Goal: Task Accomplishment & Management: Complete application form

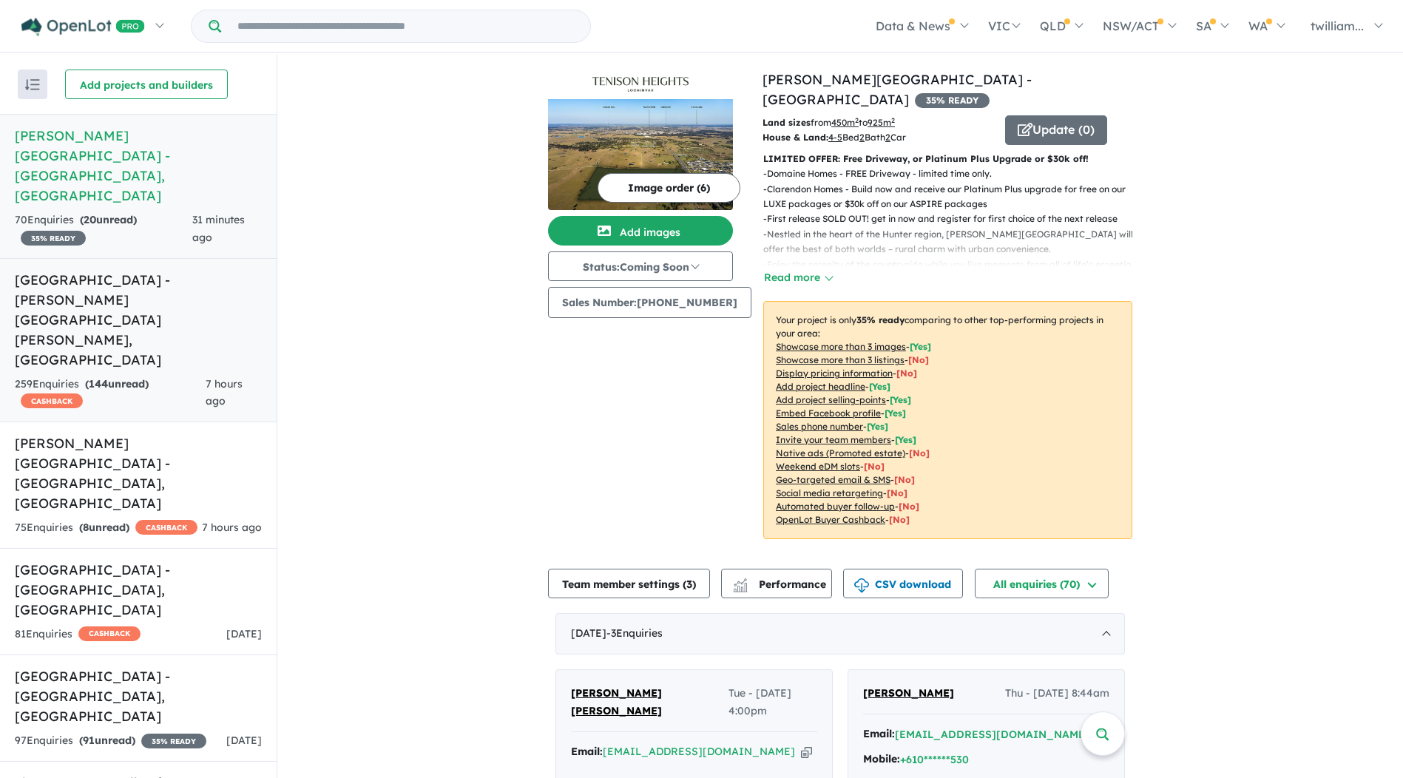
click at [149, 270] on h5 "[GEOGRAPHIC_DATA] - [PERSON_NAME][GEOGRAPHIC_DATA][PERSON_NAME] , [GEOGRAPHIC_D…" at bounding box center [138, 320] width 247 height 100
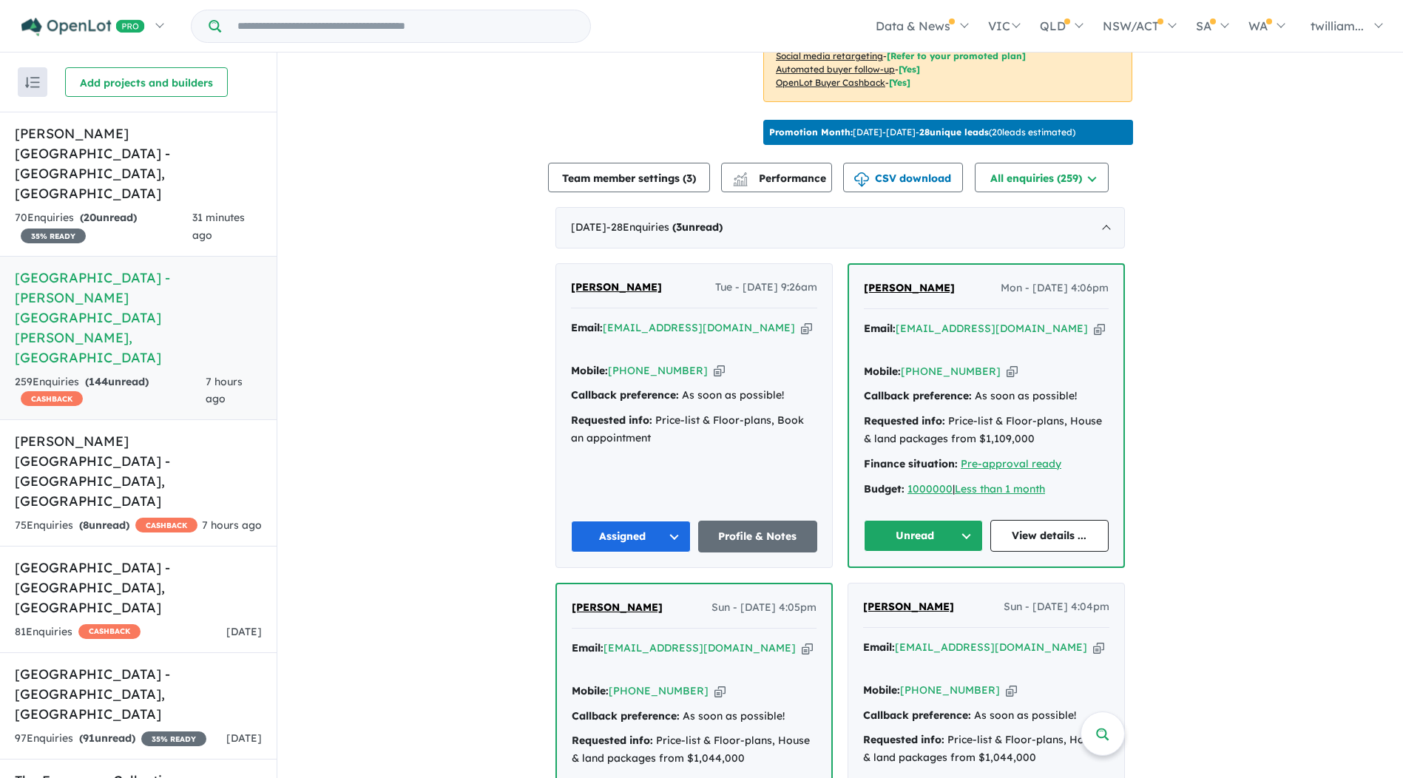
scroll to position [628, 0]
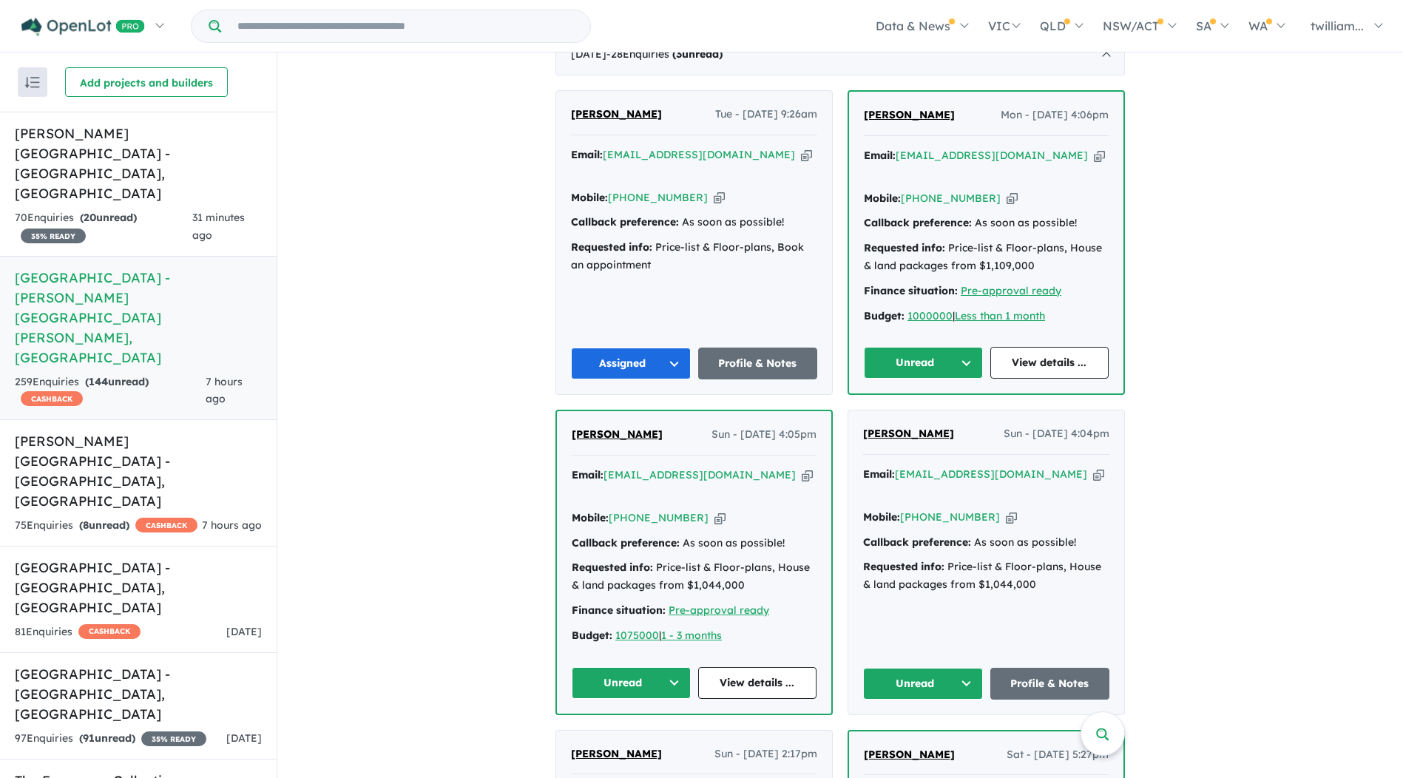
click at [974, 347] on button "Unread" at bounding box center [923, 363] width 119 height 32
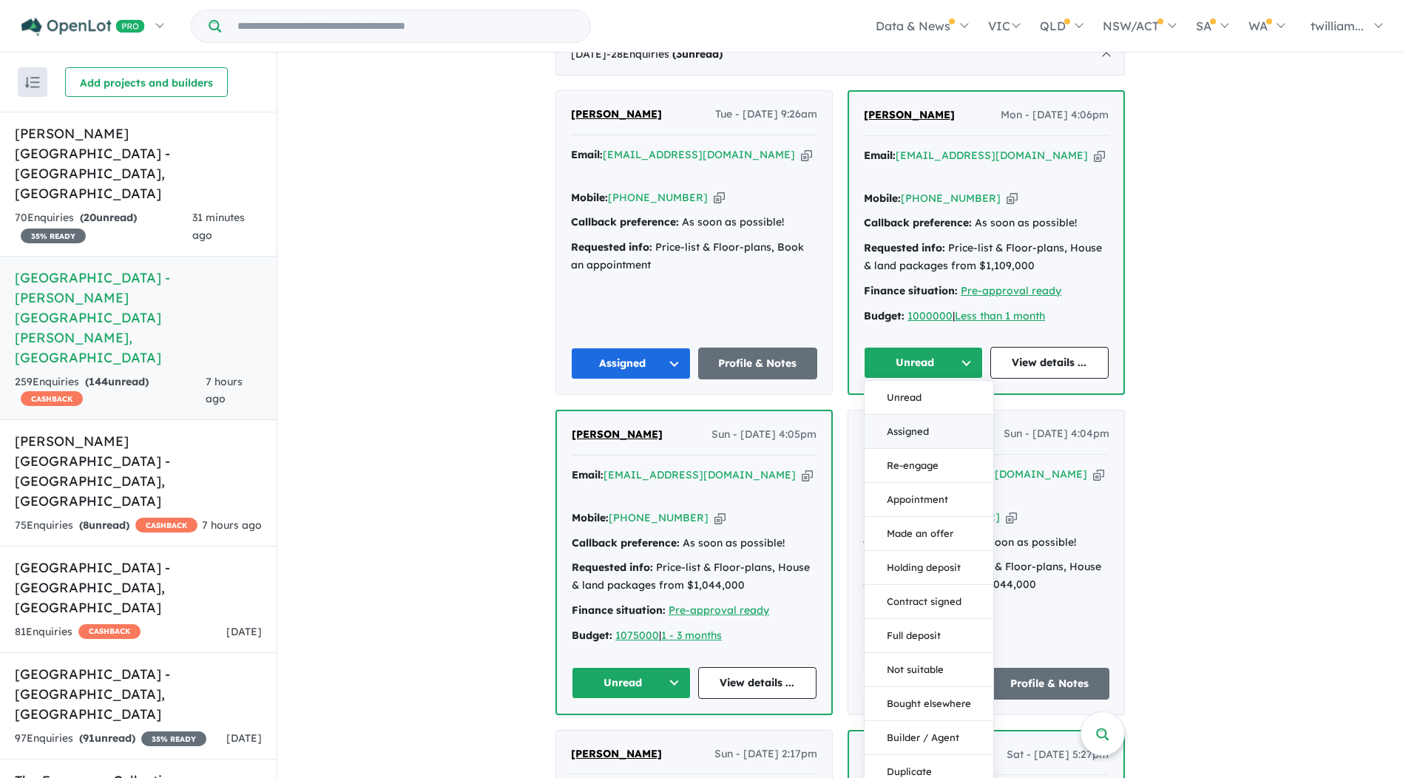
click at [962, 415] on button "Assigned" at bounding box center [929, 432] width 129 height 34
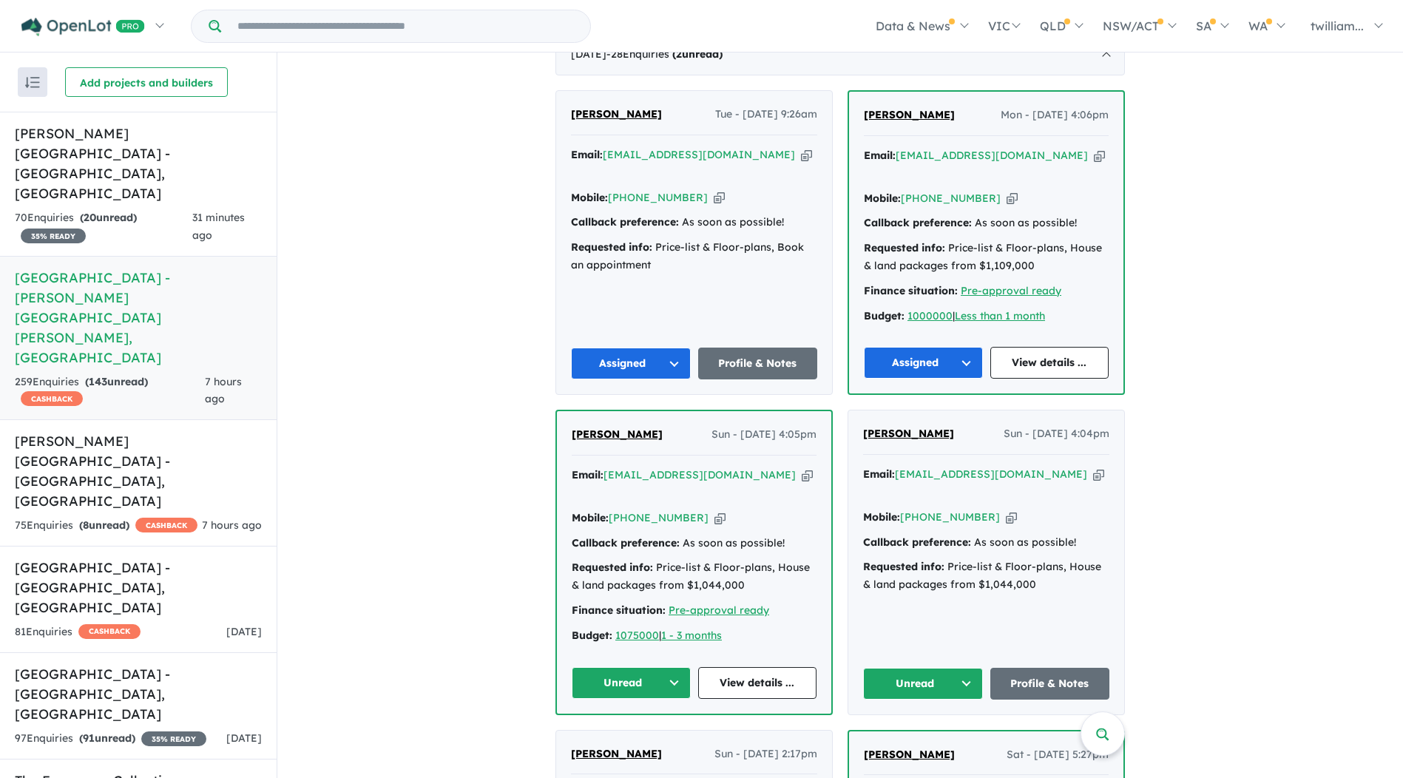
click at [802, 468] on icon "button" at bounding box center [807, 476] width 11 height 16
click at [715, 510] on icon "button" at bounding box center [720, 518] width 11 height 16
click at [971, 668] on button "Unread" at bounding box center [923, 684] width 120 height 32
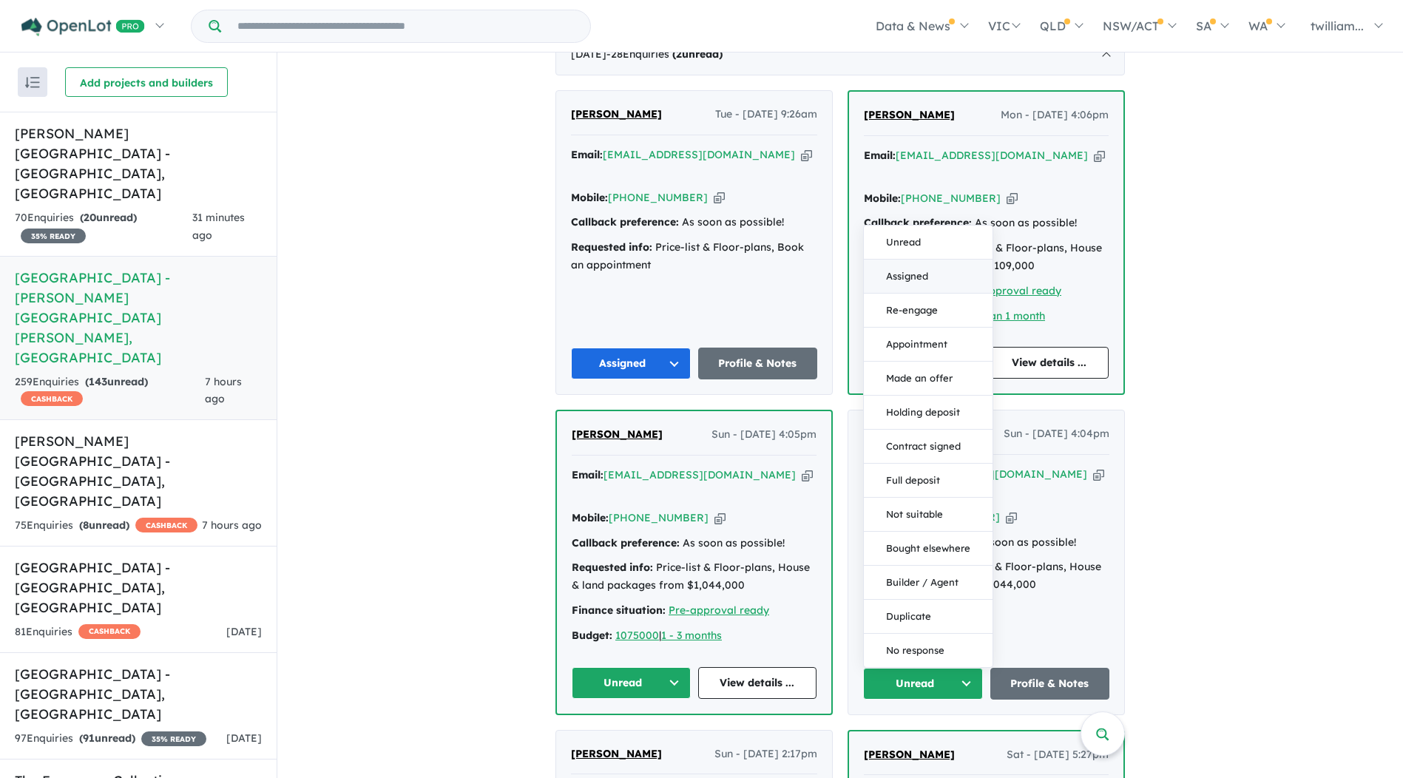
click at [908, 260] on button "Assigned" at bounding box center [928, 277] width 129 height 34
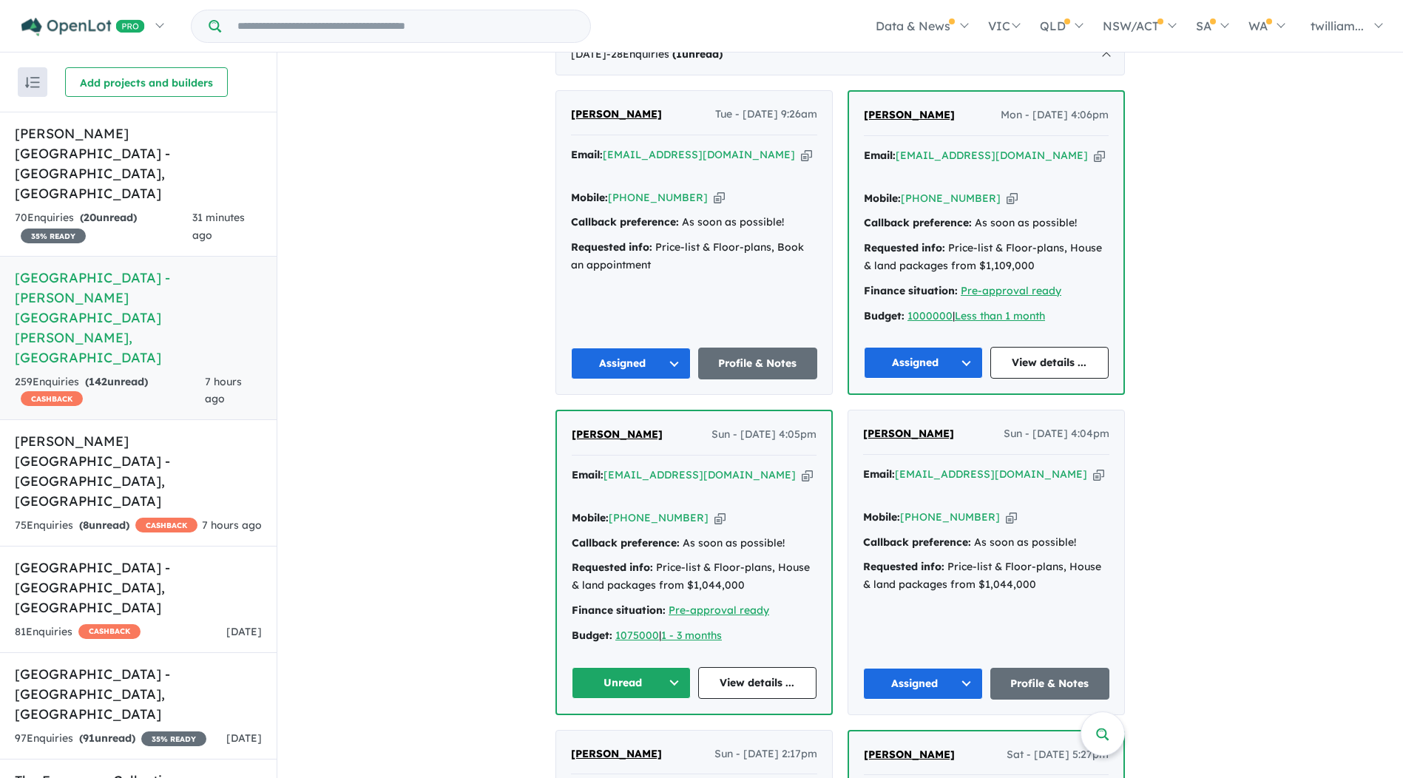
drag, startPoint x: 667, startPoint y: 618, endPoint x: 660, endPoint y: 606, distance: 13.6
click at [667, 667] on button "Unread" at bounding box center [631, 683] width 119 height 32
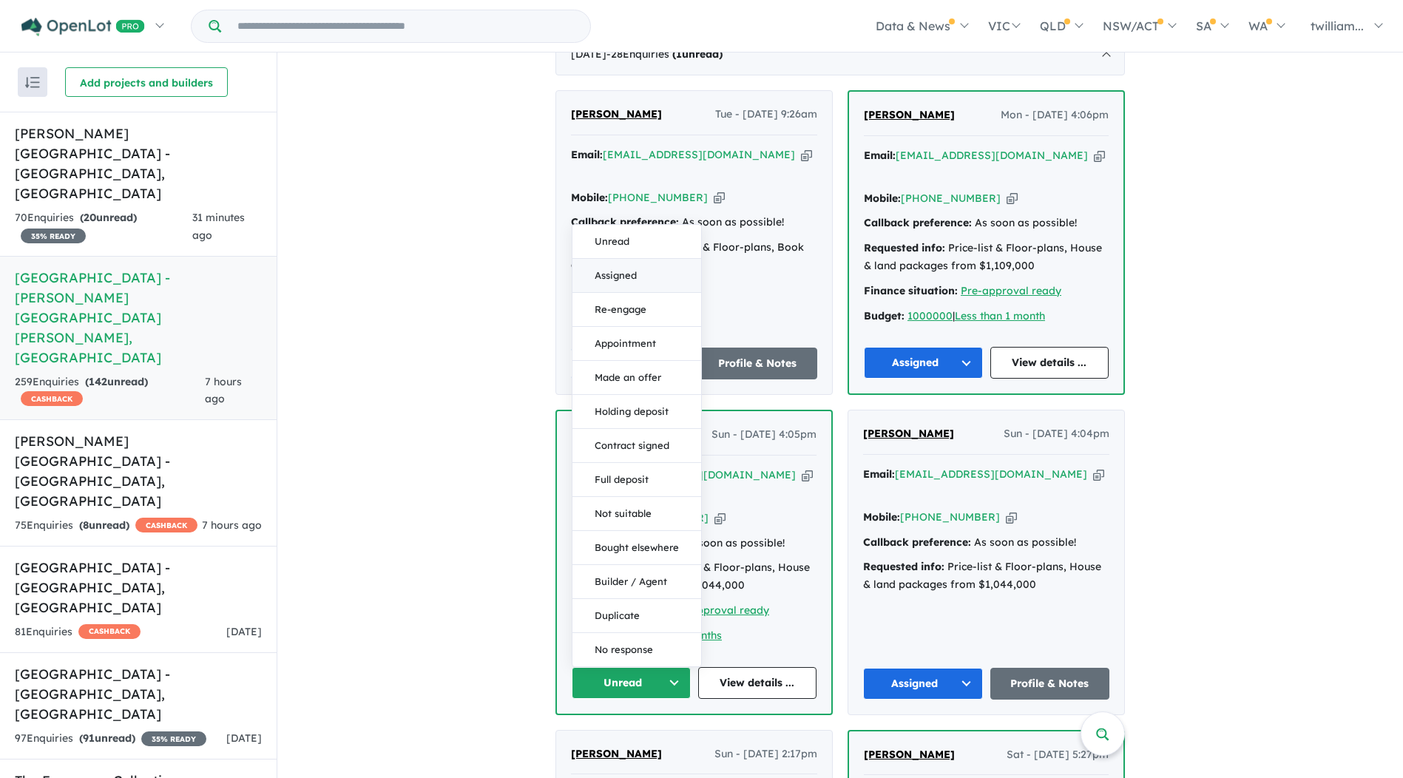
click at [653, 259] on button "Assigned" at bounding box center [637, 276] width 129 height 34
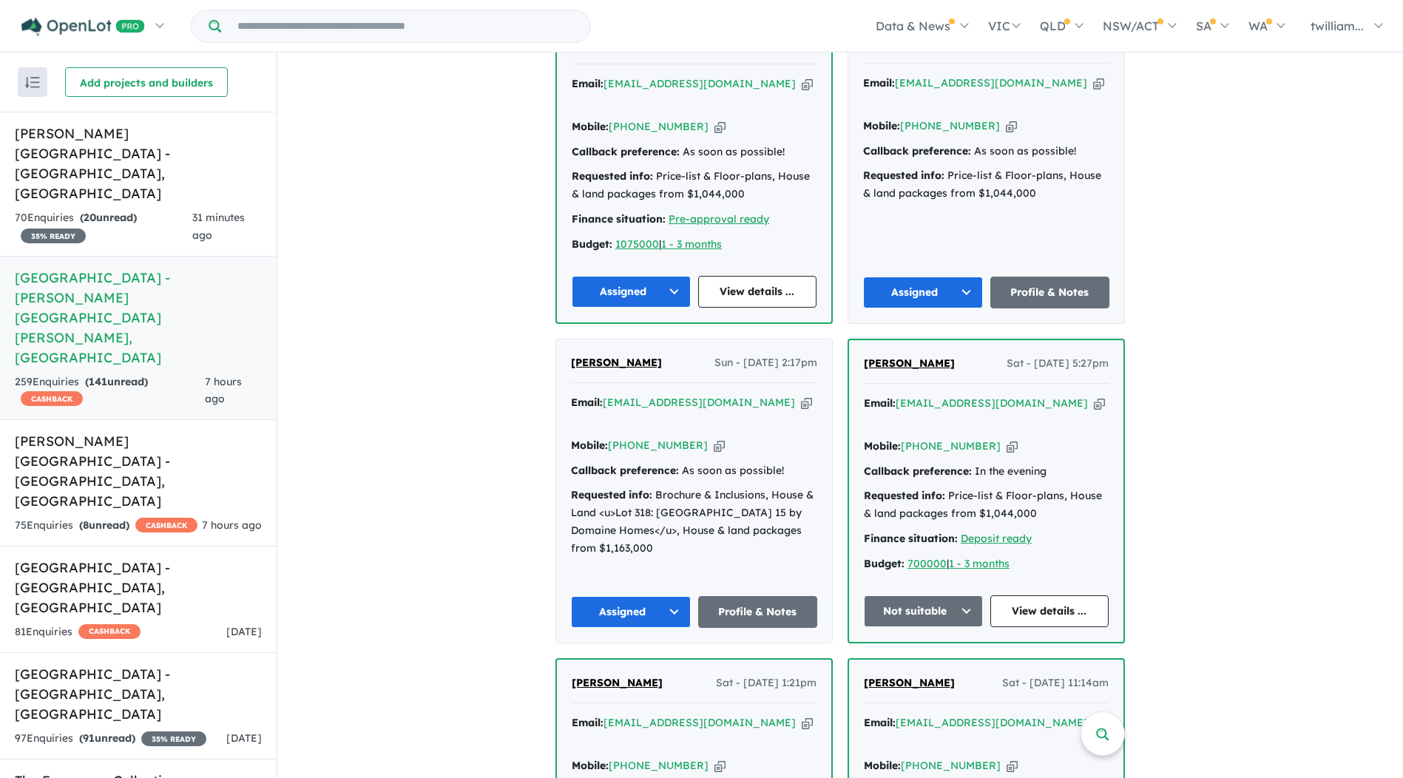
scroll to position [924, 0]
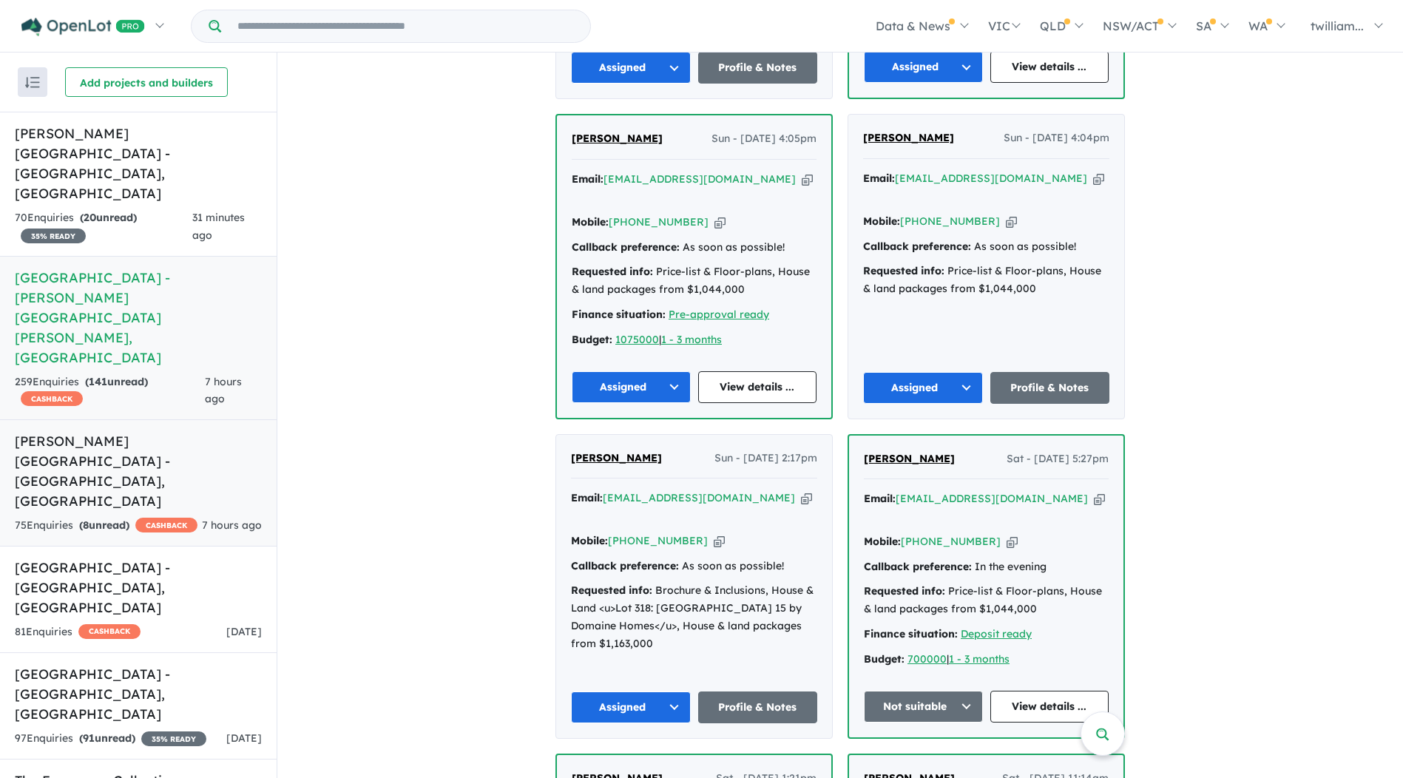
click at [100, 431] on h5 "[PERSON_NAME][GEOGRAPHIC_DATA] - [GEOGRAPHIC_DATA] , [GEOGRAPHIC_DATA]" at bounding box center [138, 471] width 247 height 80
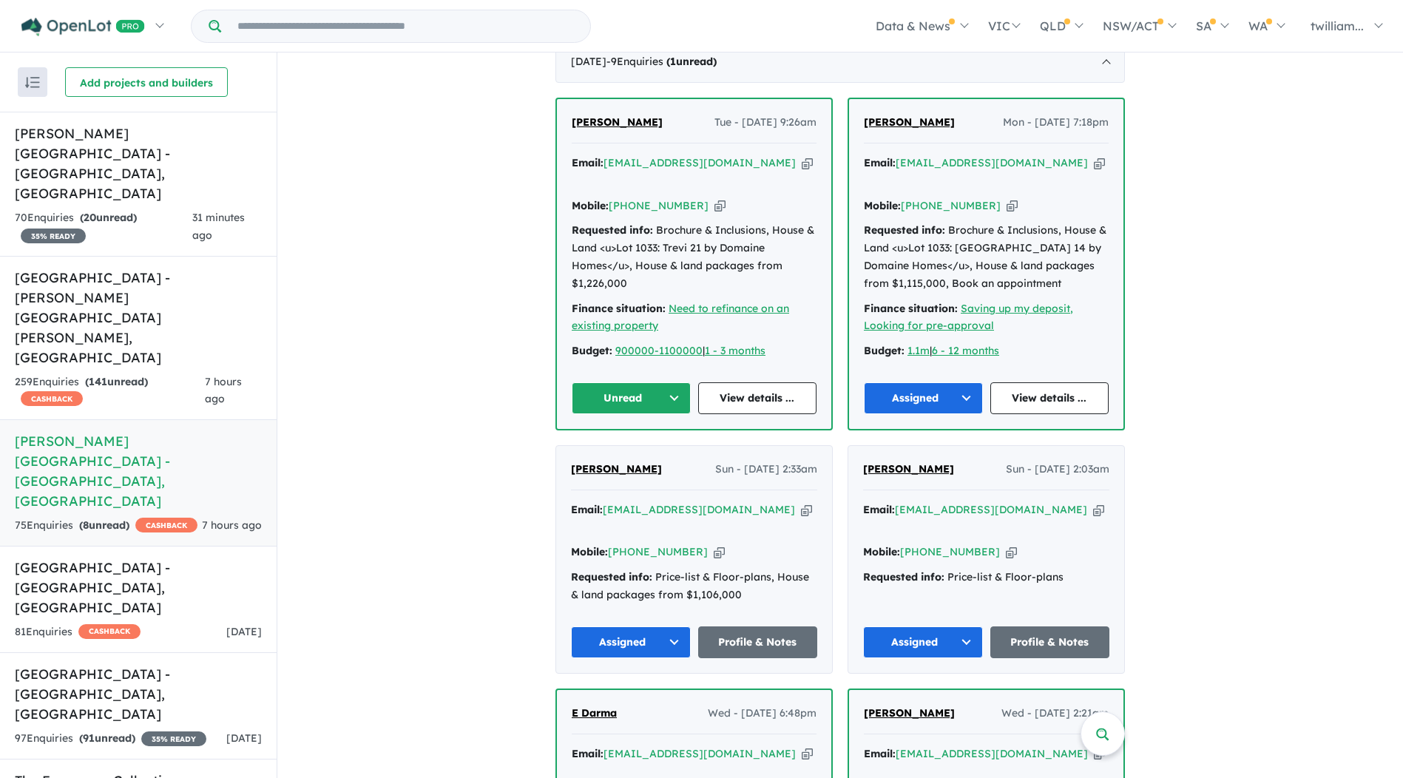
scroll to position [666, 0]
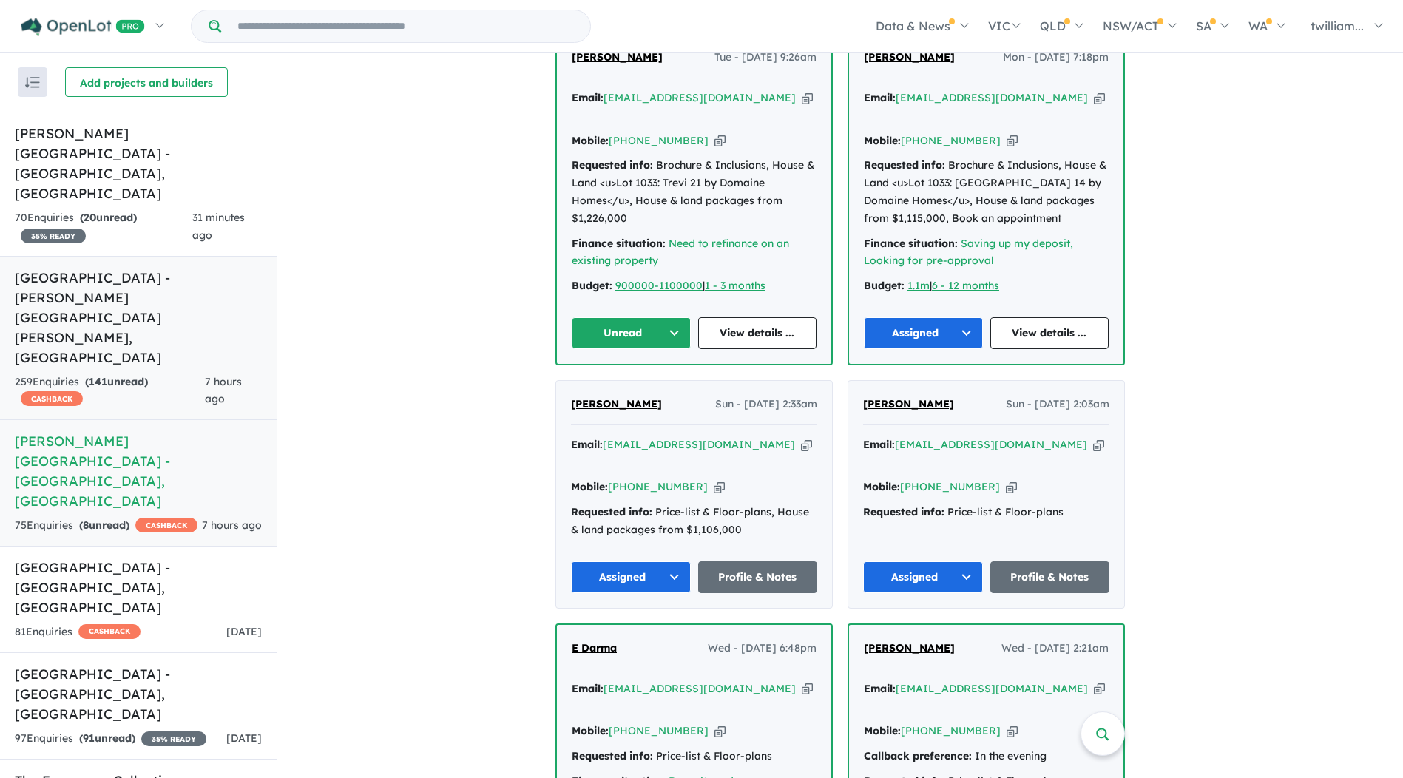
click at [54, 374] on div "259 Enquir ies ( 141 unread) CASHBACK" at bounding box center [110, 392] width 190 height 36
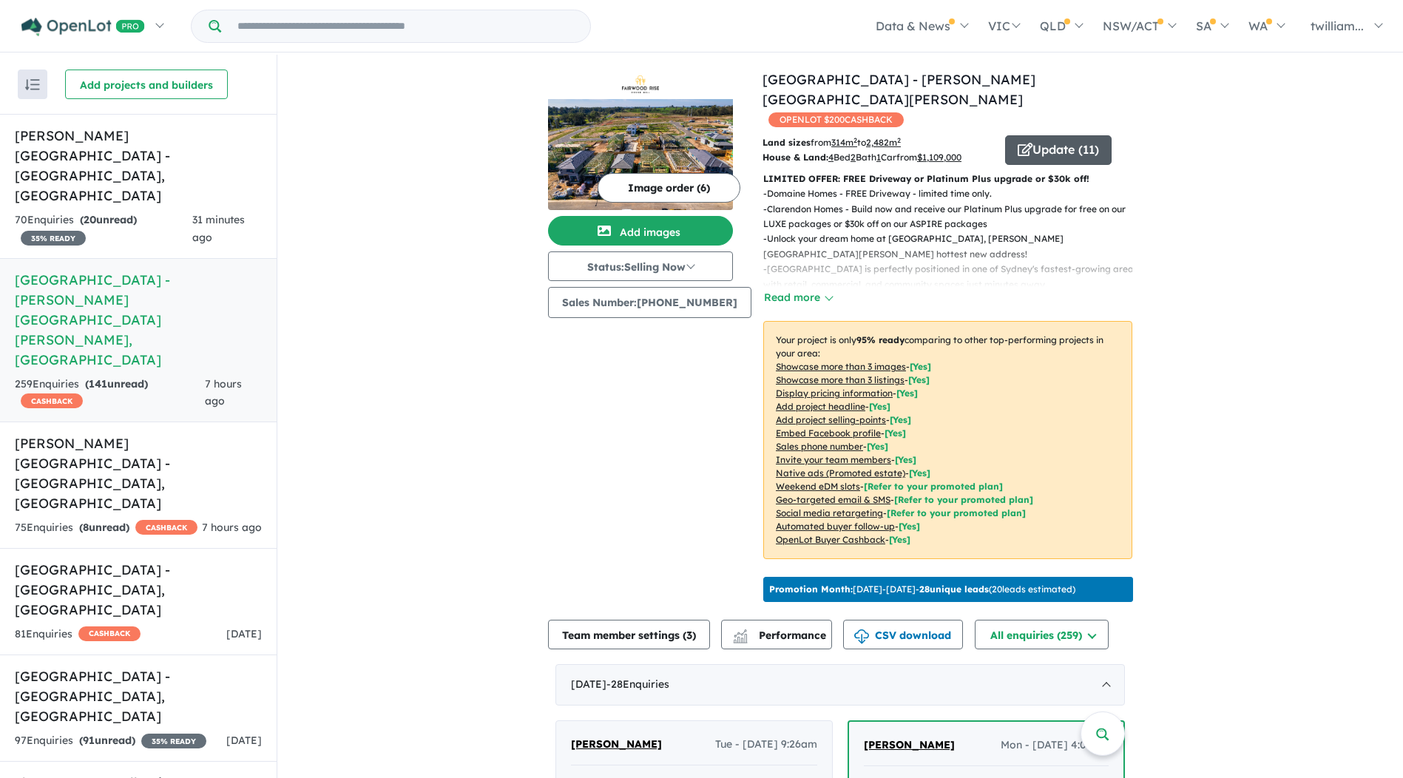
click at [1095, 135] on button "Update ( 11 )" at bounding box center [1058, 150] width 107 height 30
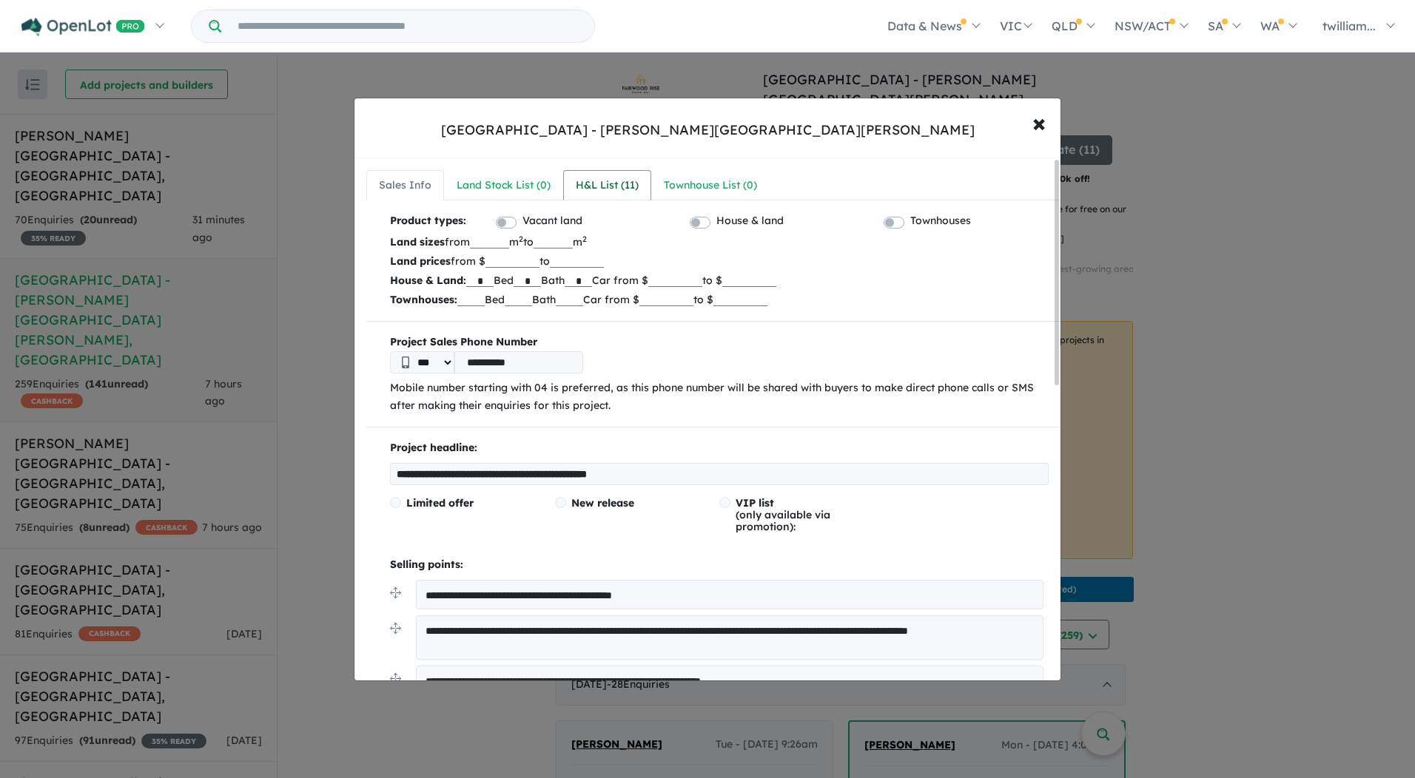
click at [582, 190] on div "H&L List ( 11 )" at bounding box center [607, 186] width 63 height 18
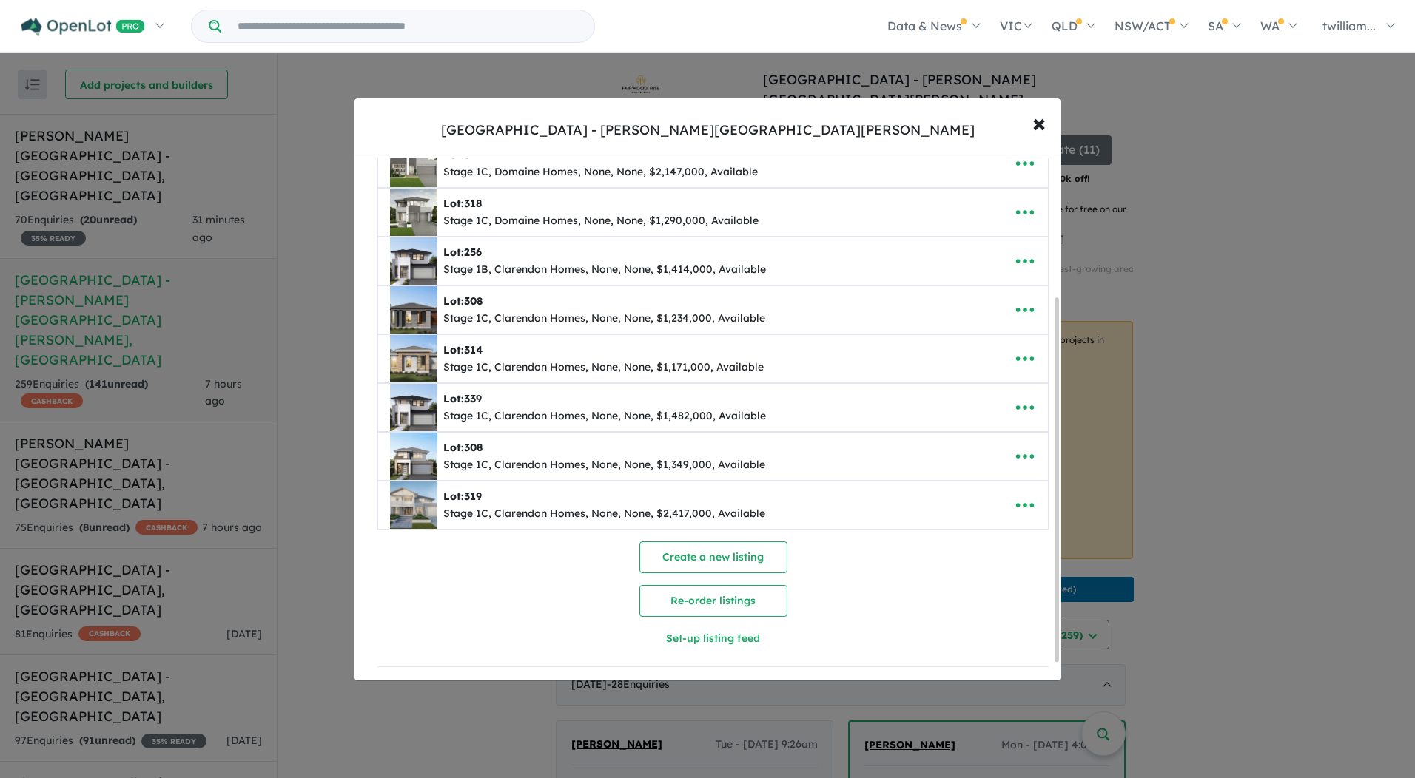
scroll to position [224, 0]
click at [724, 558] on button "Create a new listing" at bounding box center [713, 558] width 148 height 32
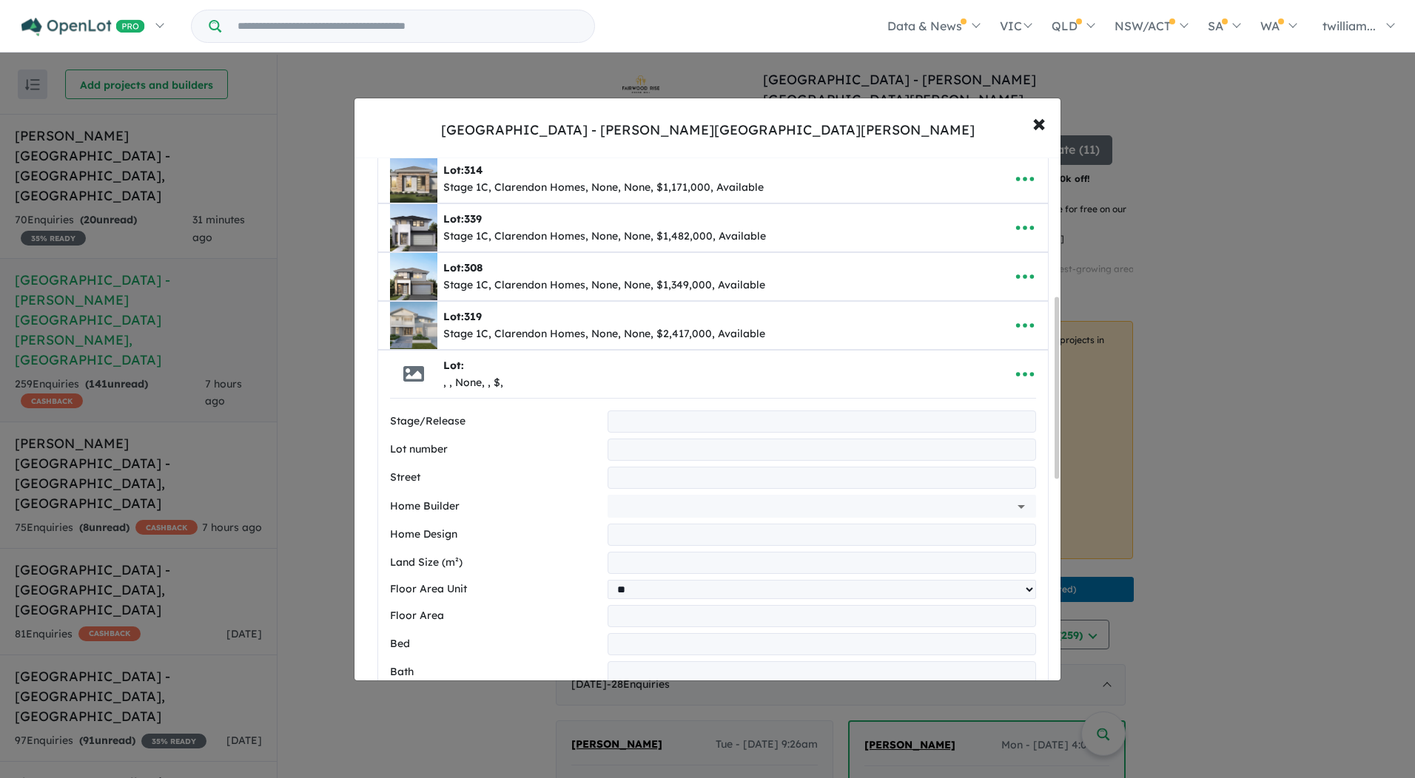
click at [661, 423] on input "text" at bounding box center [821, 422] width 428 height 22
type input "********"
click at [667, 444] on input "text" at bounding box center [821, 450] width 428 height 22
type input "***"
click at [644, 480] on input "text" at bounding box center [821, 478] width 428 height 22
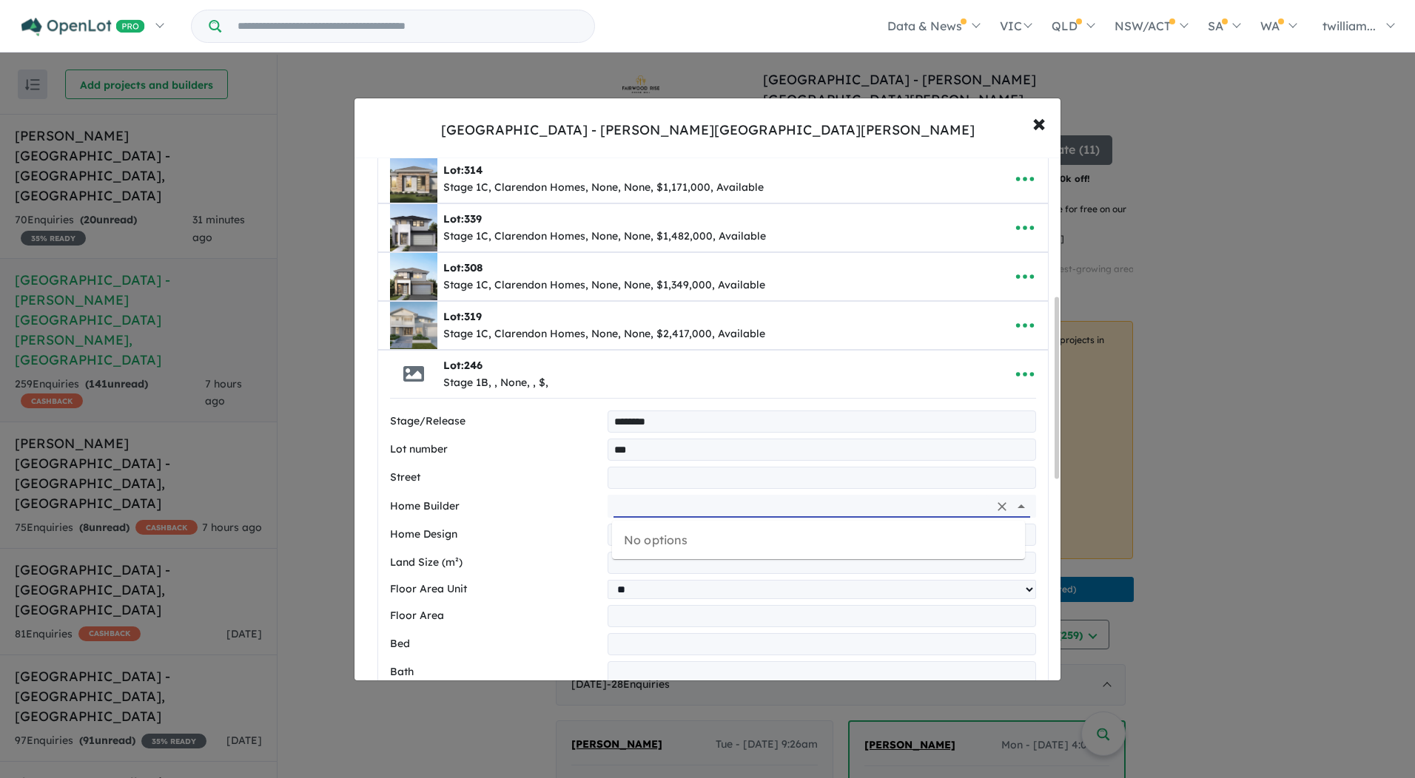
click at [616, 509] on input "text" at bounding box center [800, 506] width 375 height 22
type input "**********"
click at [684, 537] on input "text" at bounding box center [821, 535] width 428 height 22
type input "**********"
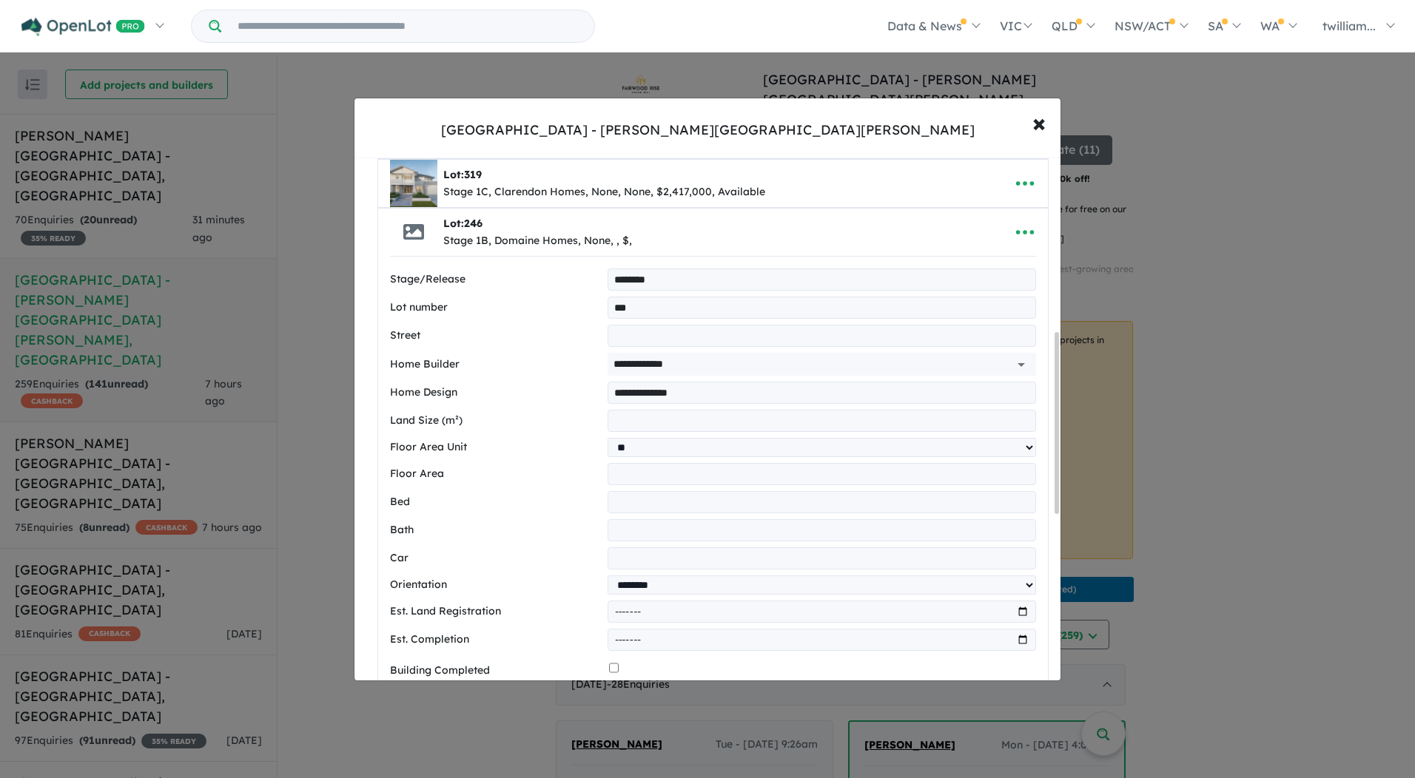
scroll to position [547, 0]
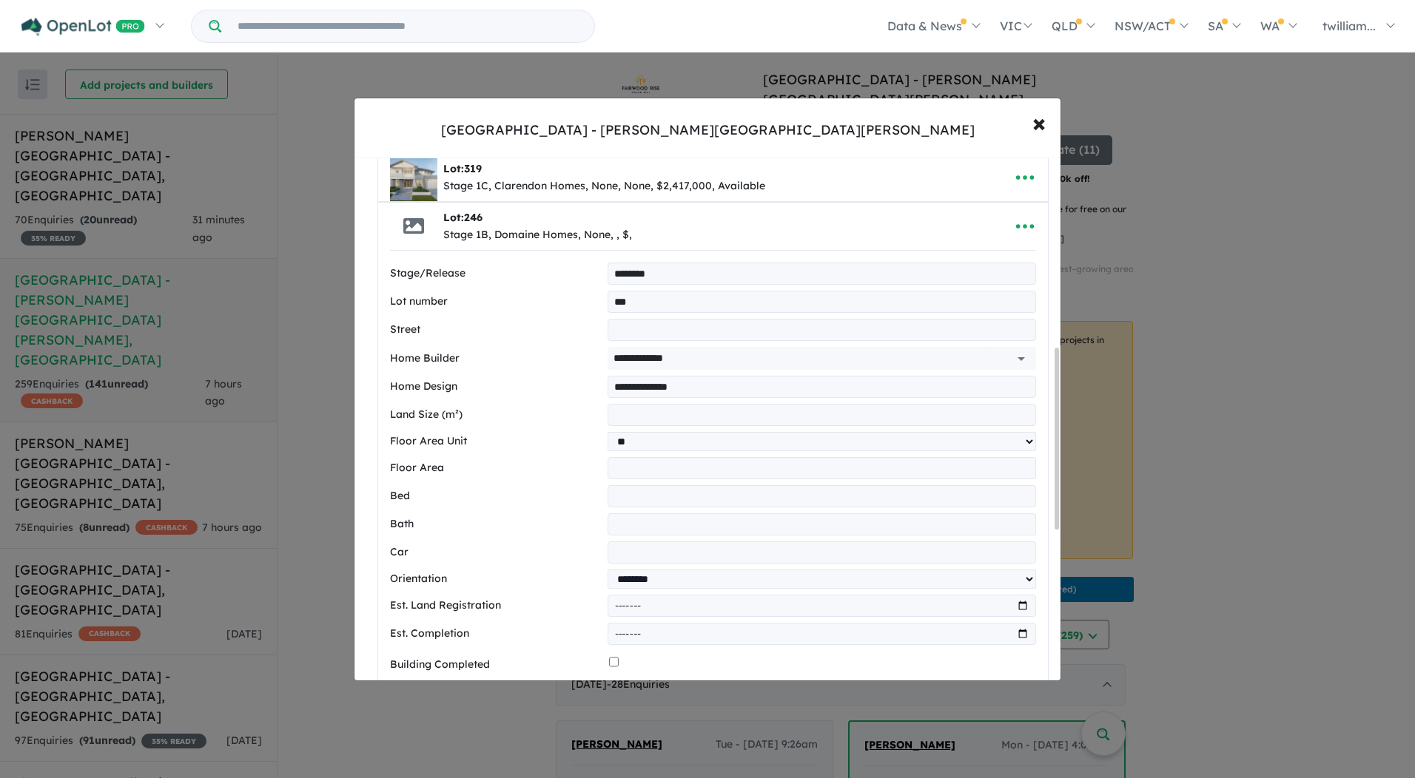
click at [641, 419] on input "number" at bounding box center [821, 415] width 428 height 22
type input "***"
click at [659, 495] on input "number" at bounding box center [821, 496] width 428 height 22
type input "*"
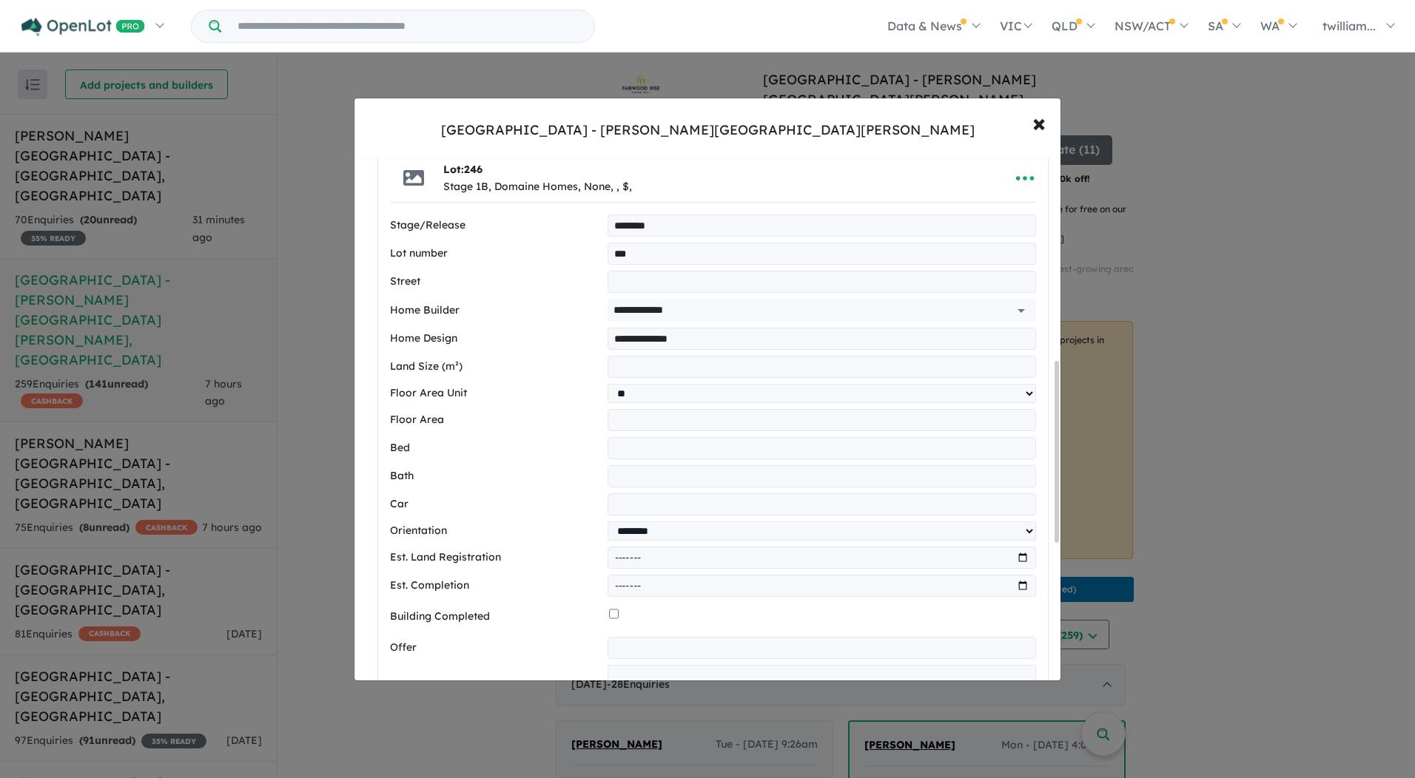
scroll to position [621, 0]
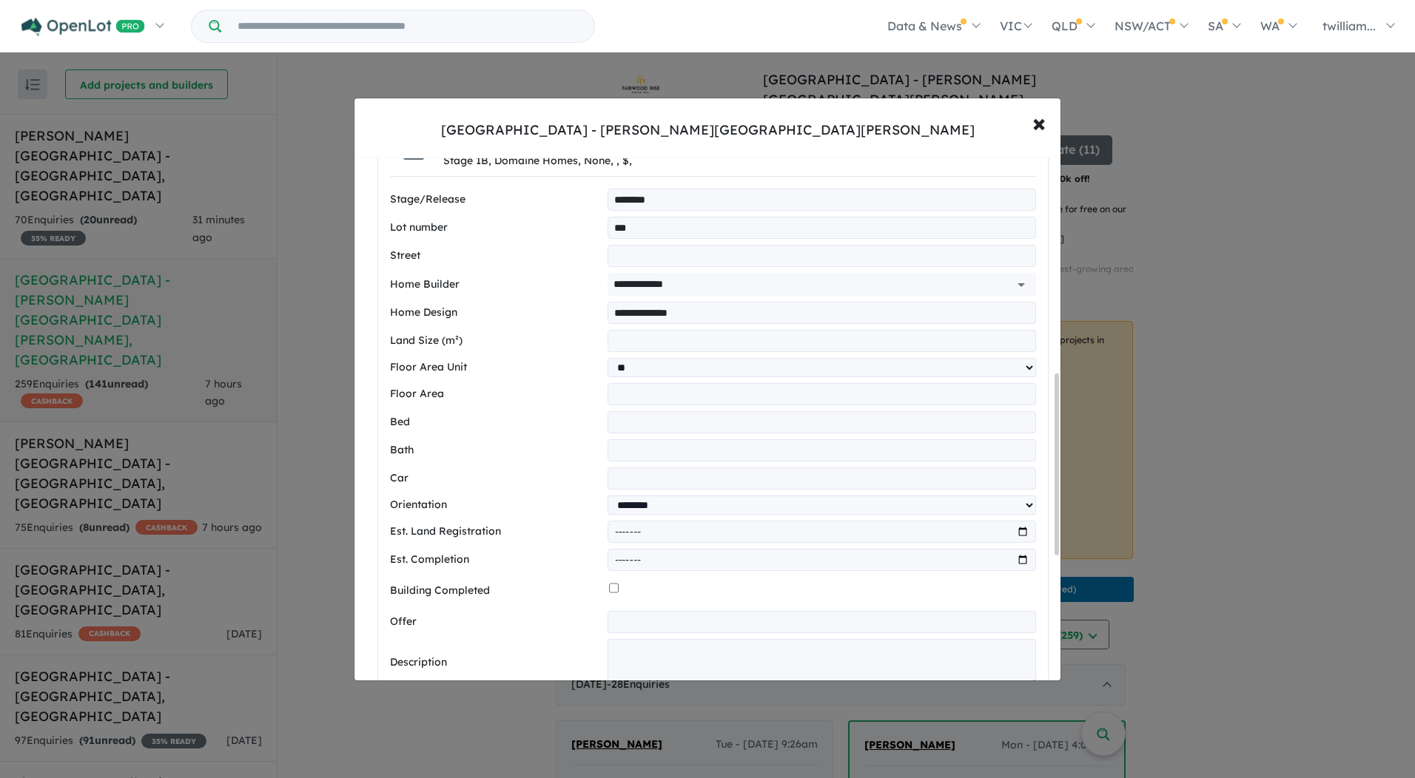
type input "*"
click at [667, 624] on input "text" at bounding box center [821, 622] width 428 height 22
type input "**********"
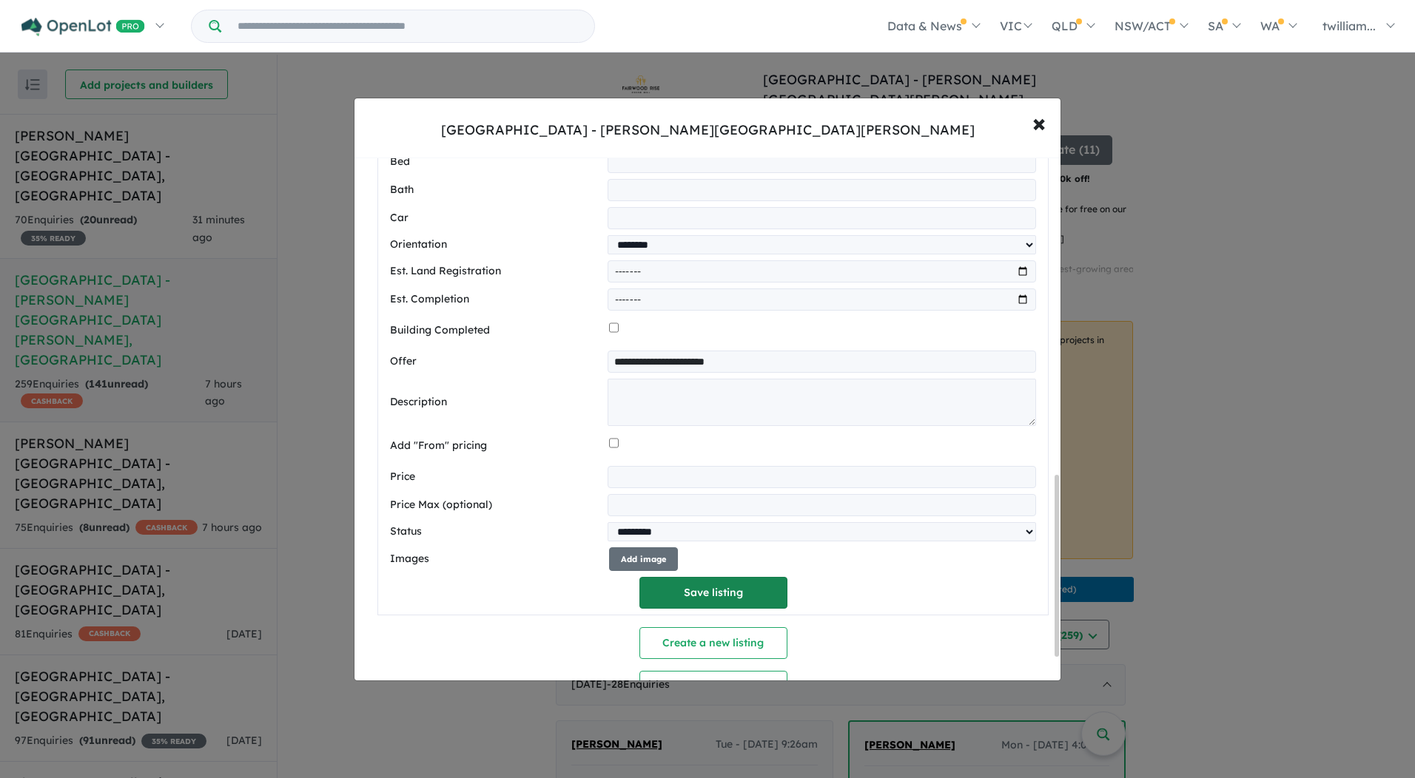
scroll to position [917, 0]
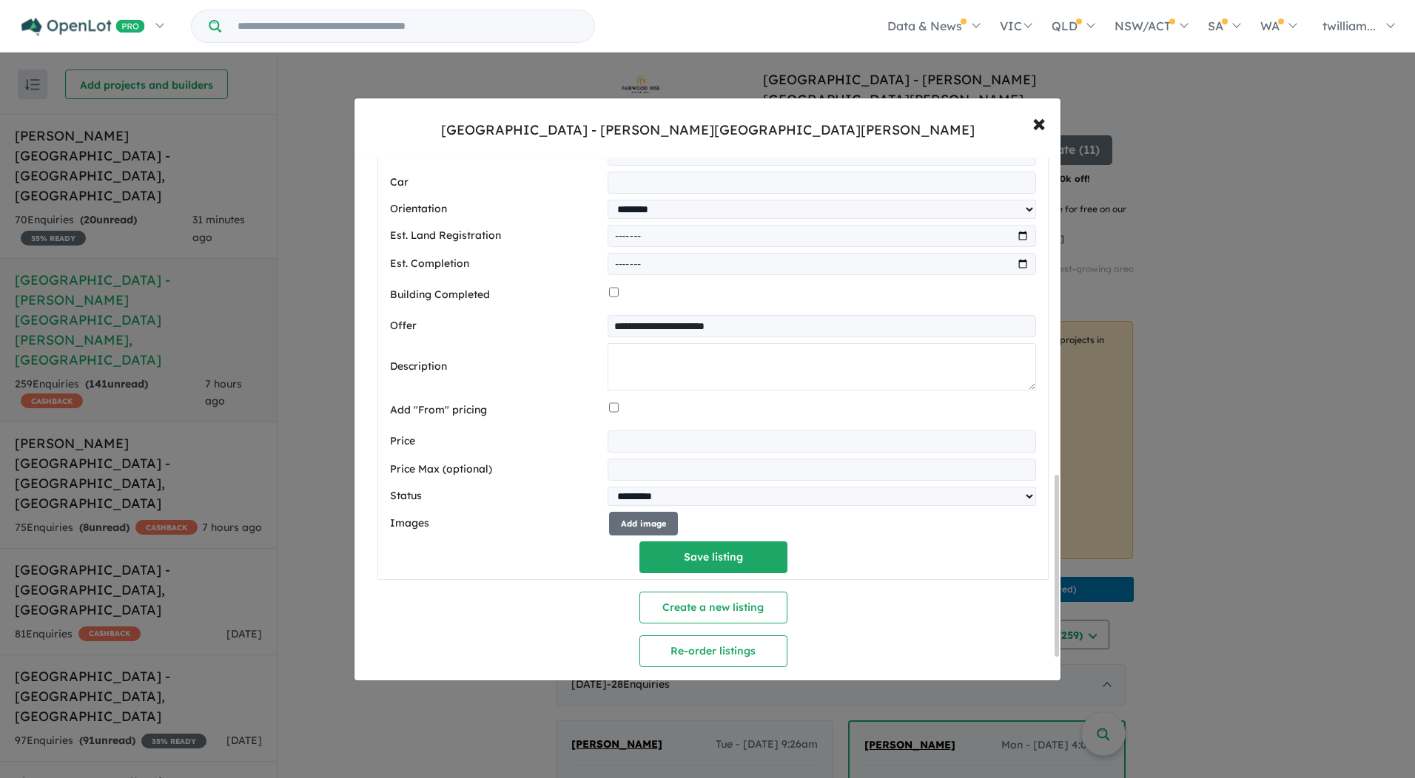
click at [718, 372] on textarea at bounding box center [821, 366] width 428 height 47
click at [711, 446] on input "number" at bounding box center [821, 442] width 428 height 22
type input "*******"
click at [669, 536] on button "Add image" at bounding box center [643, 524] width 69 height 24
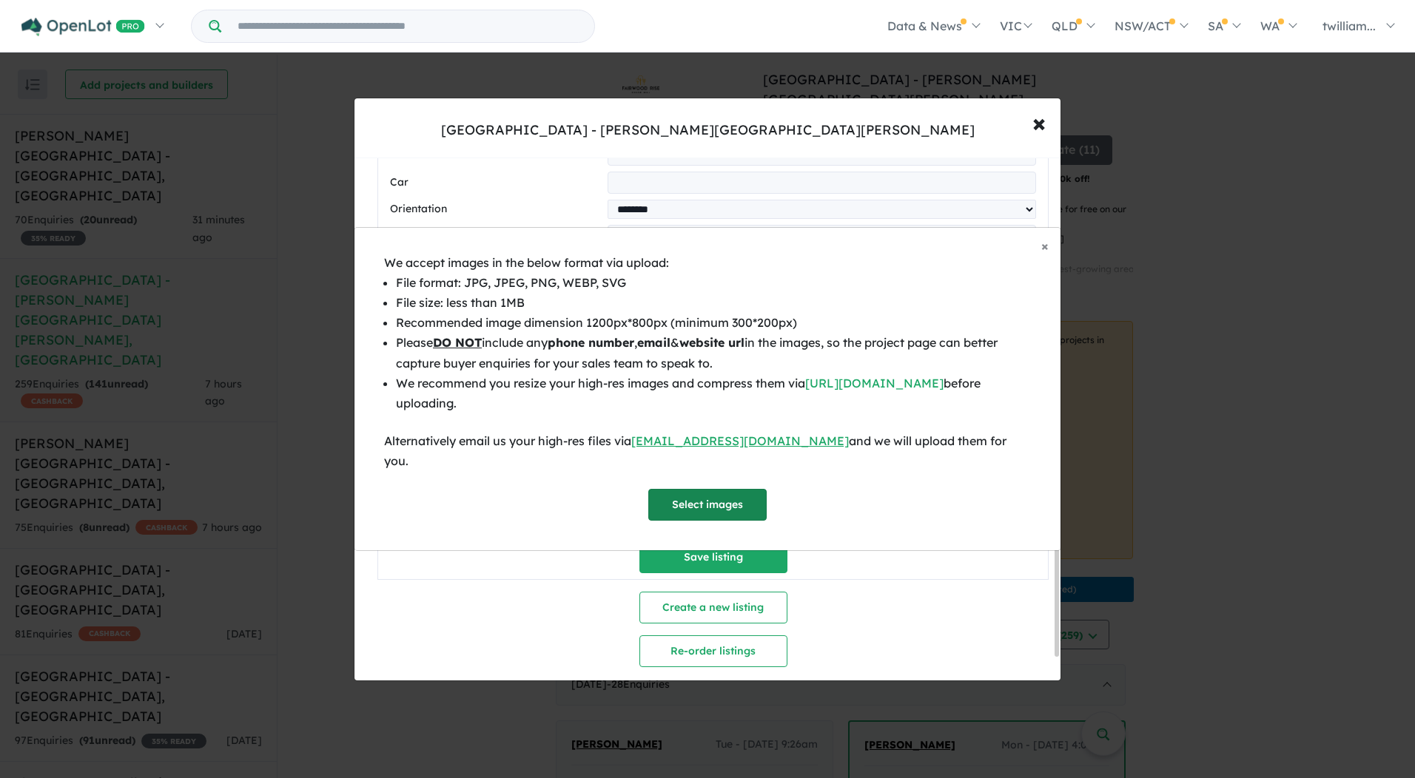
click at [704, 503] on button "Select images" at bounding box center [707, 505] width 118 height 32
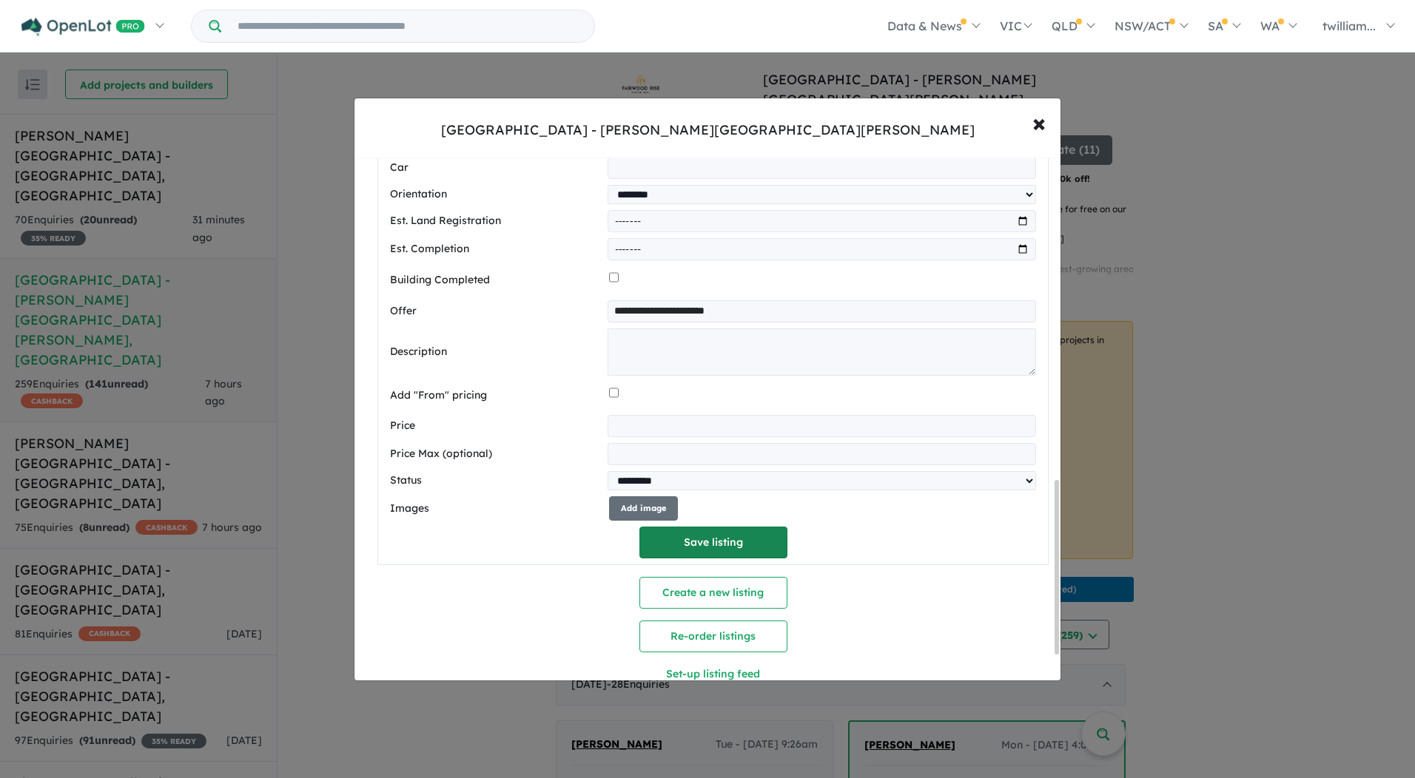
scroll to position [969, 0]
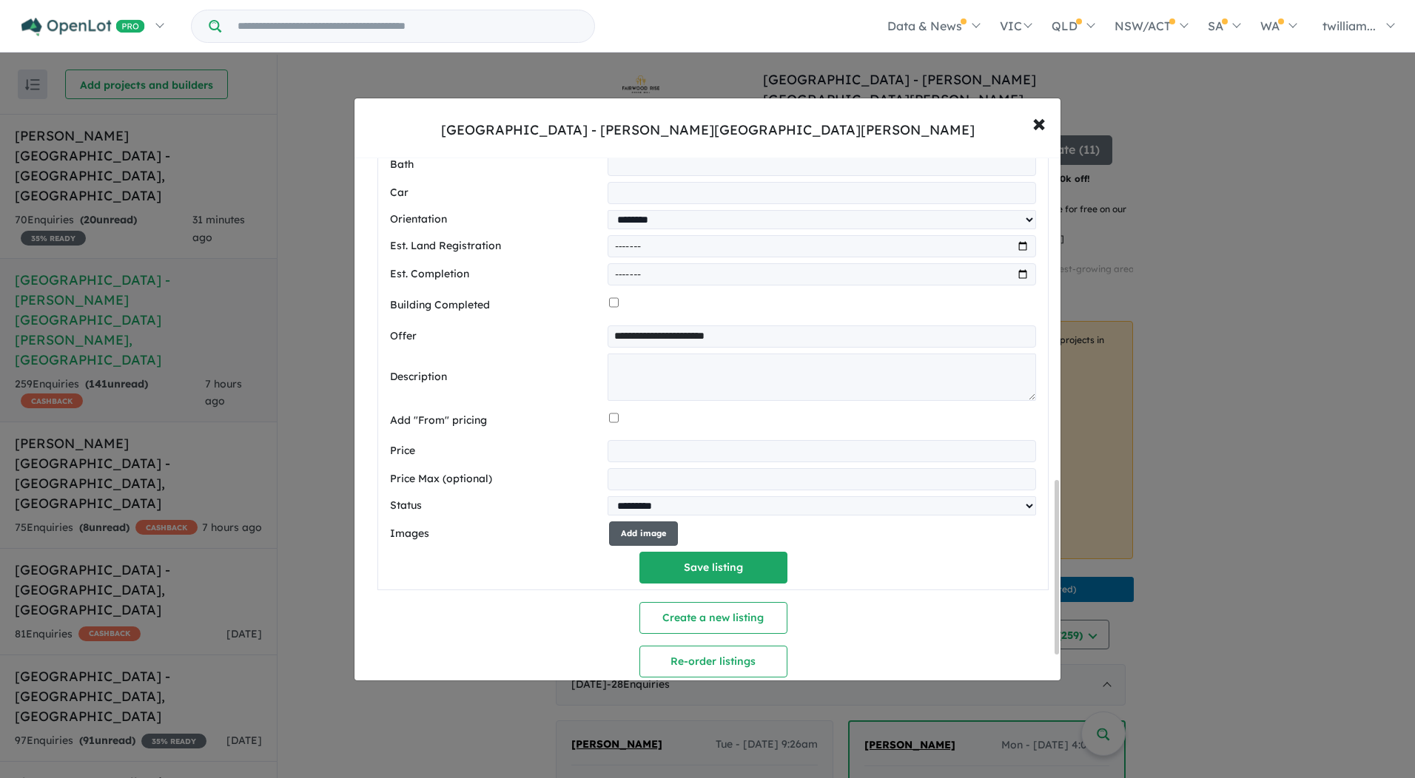
click at [647, 538] on button "Add image" at bounding box center [643, 534] width 69 height 24
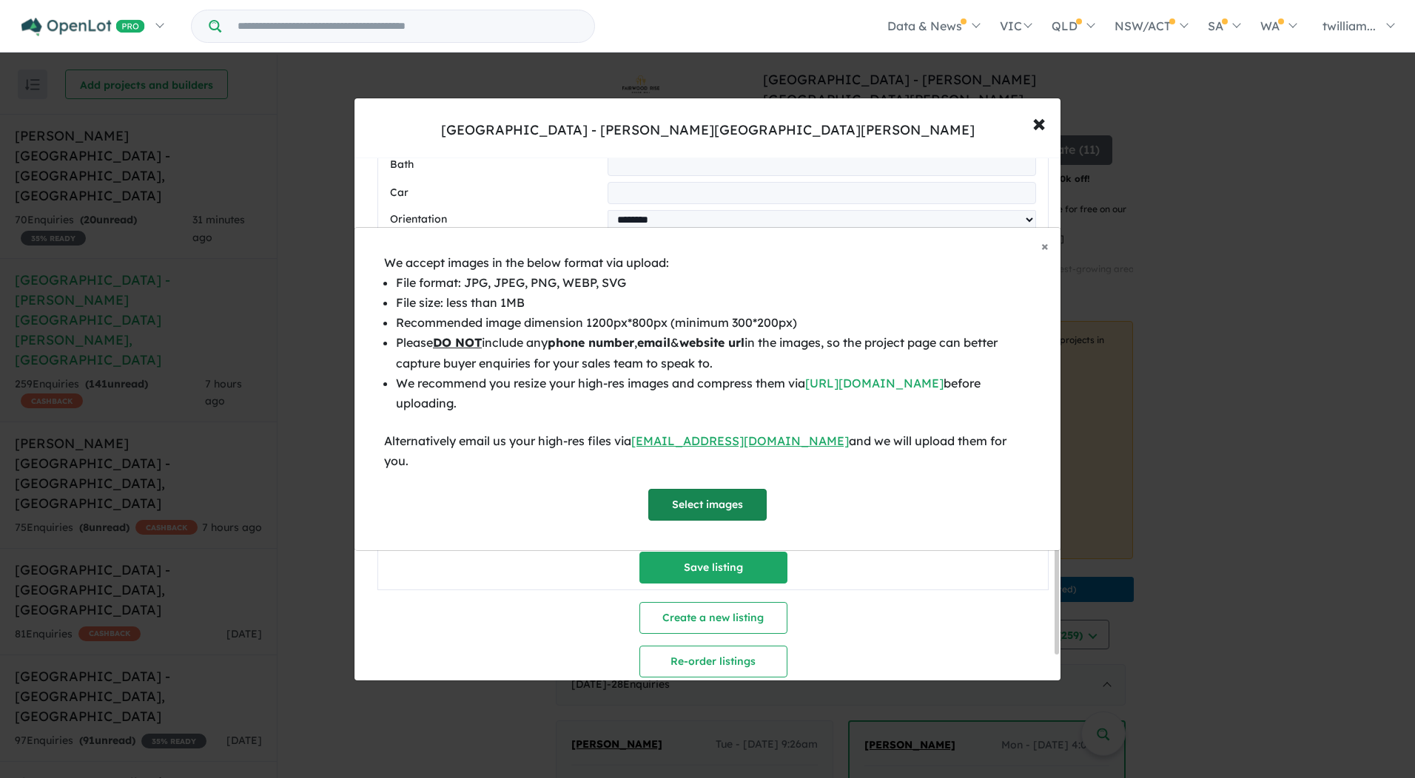
click at [666, 498] on button "Select images" at bounding box center [707, 505] width 118 height 32
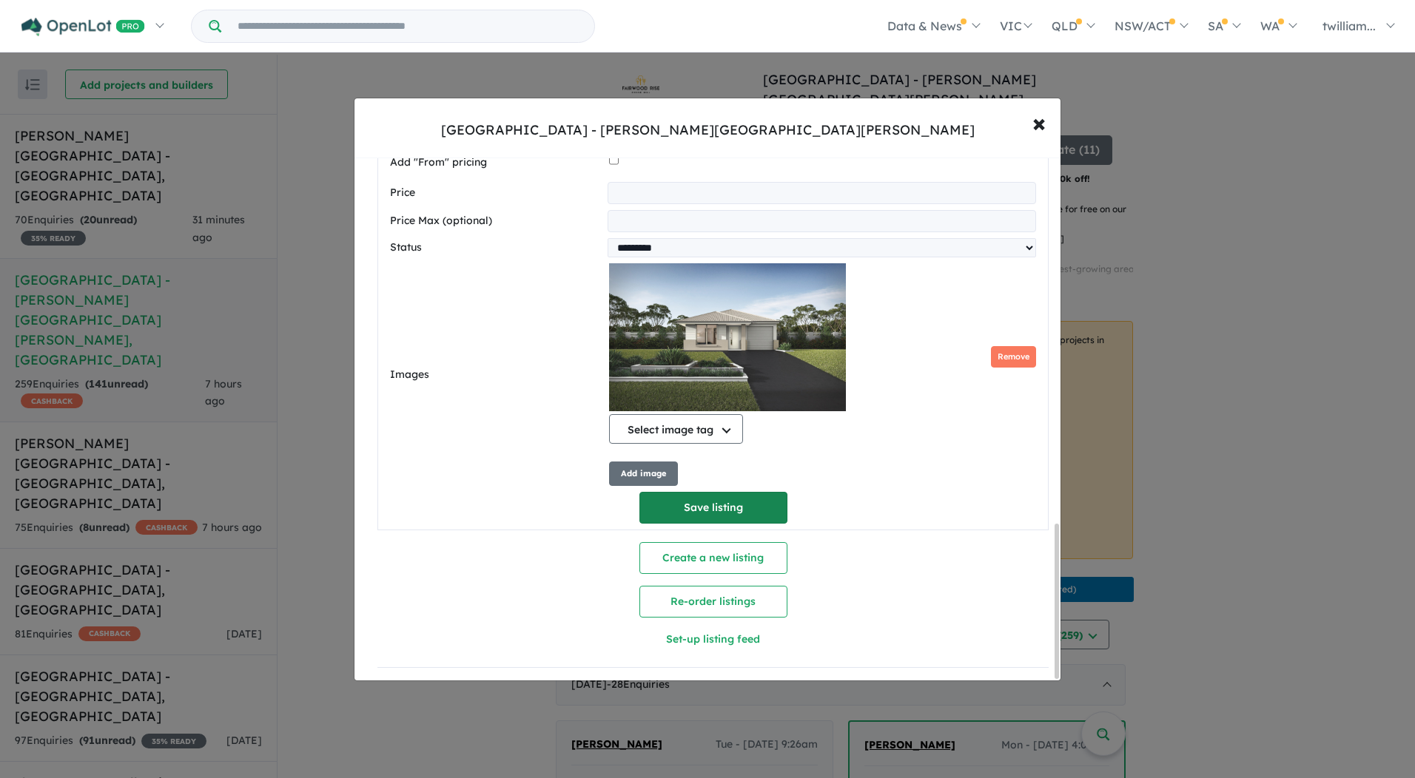
click at [735, 510] on button "Save listing" at bounding box center [713, 508] width 148 height 32
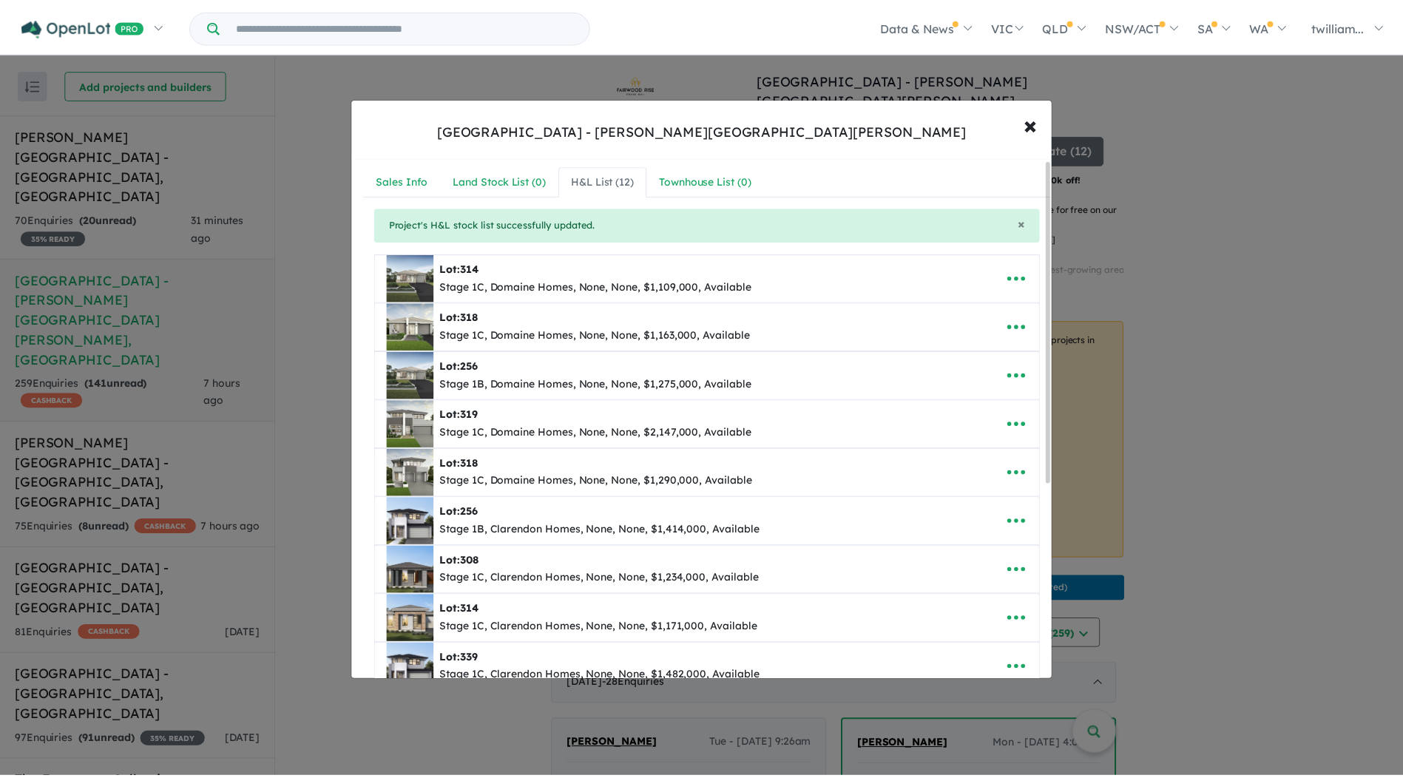
scroll to position [0, 0]
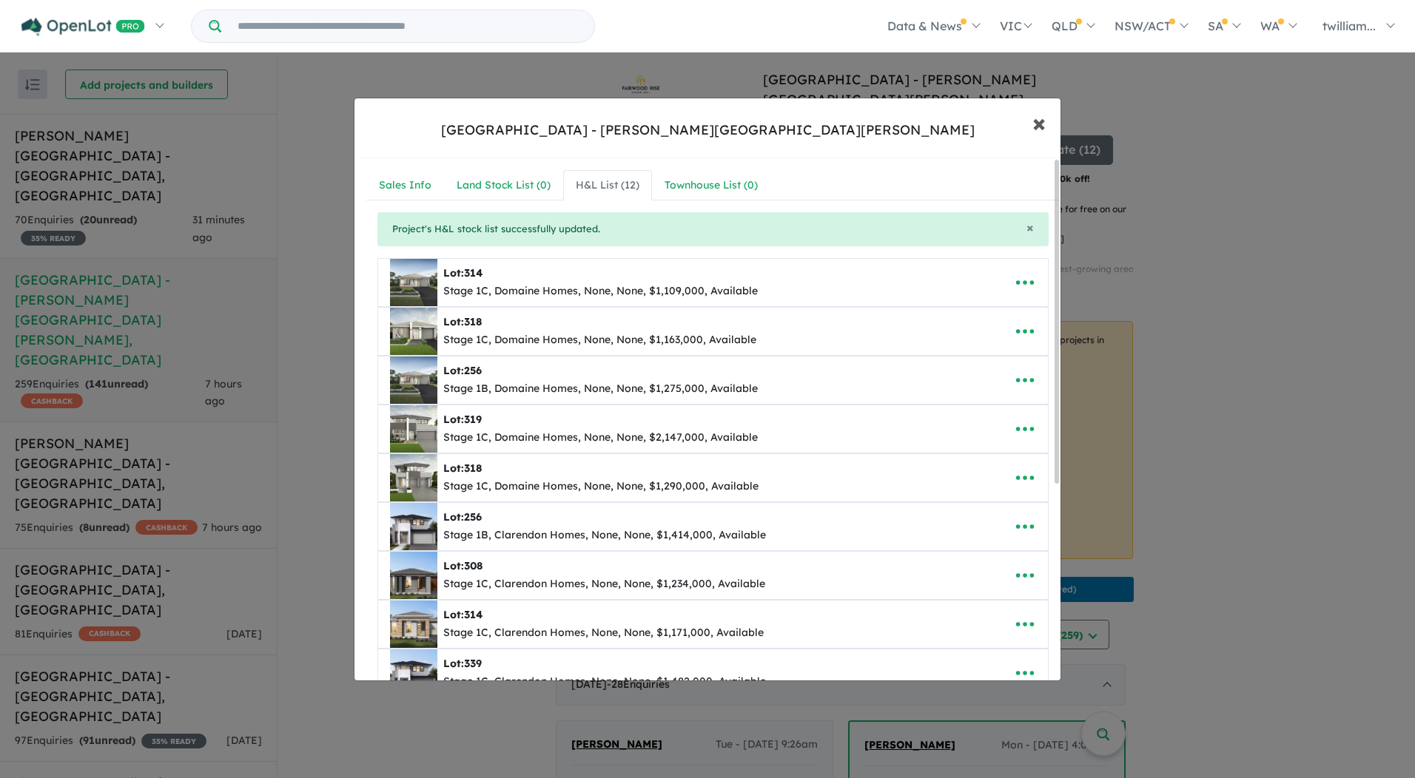
click at [1032, 124] on span "×" at bounding box center [1038, 123] width 13 height 32
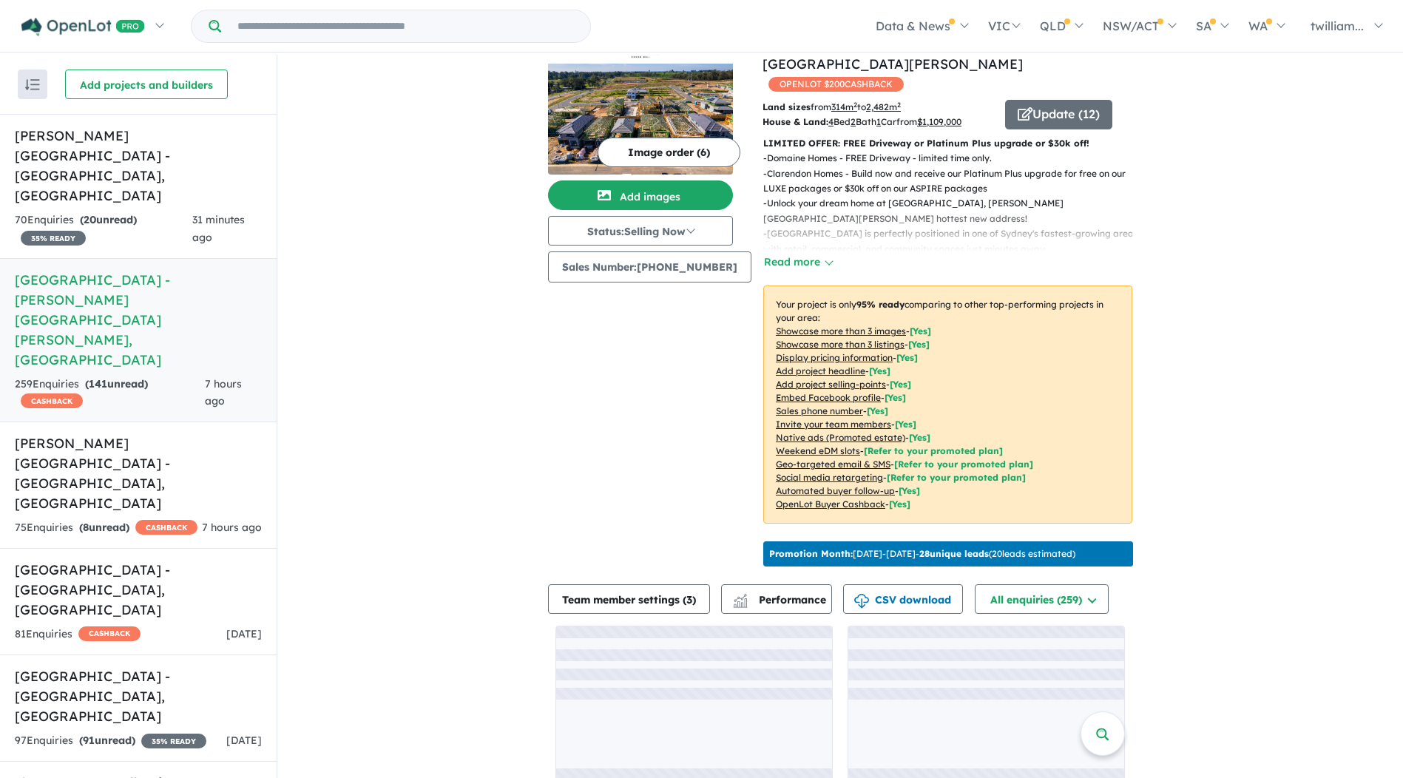
scroll to position [36, 0]
click at [229, 155] on h5 "[PERSON_NAME][GEOGRAPHIC_DATA] - [GEOGRAPHIC_DATA] , [GEOGRAPHIC_DATA]" at bounding box center [138, 166] width 247 height 80
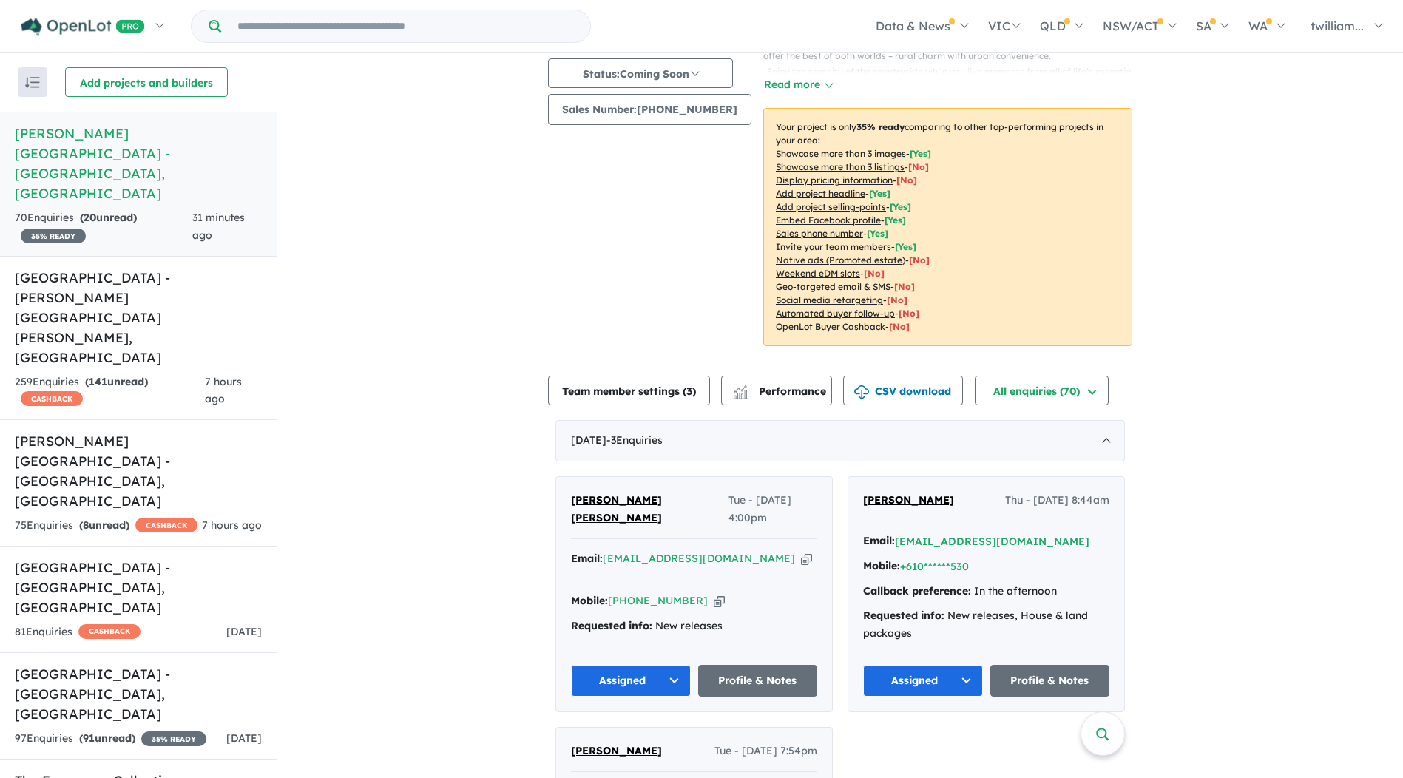
scroll to position [222, 0]
